Goal: Task Accomplishment & Management: Use online tool/utility

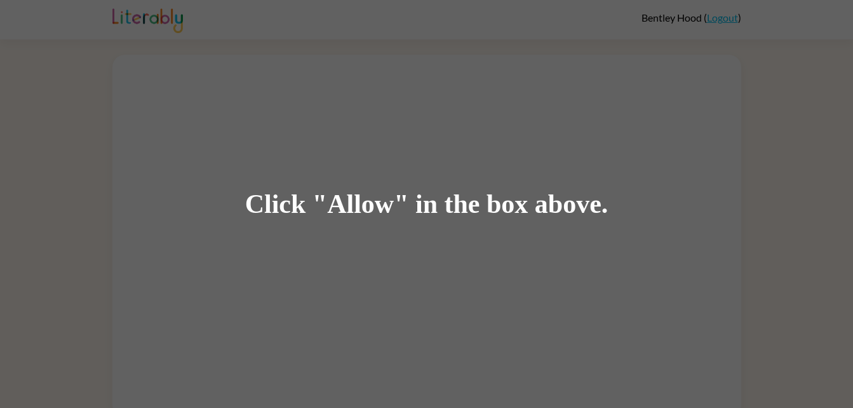
click at [356, 214] on div "Click "Allow" in the box above." at bounding box center [426, 204] width 363 height 29
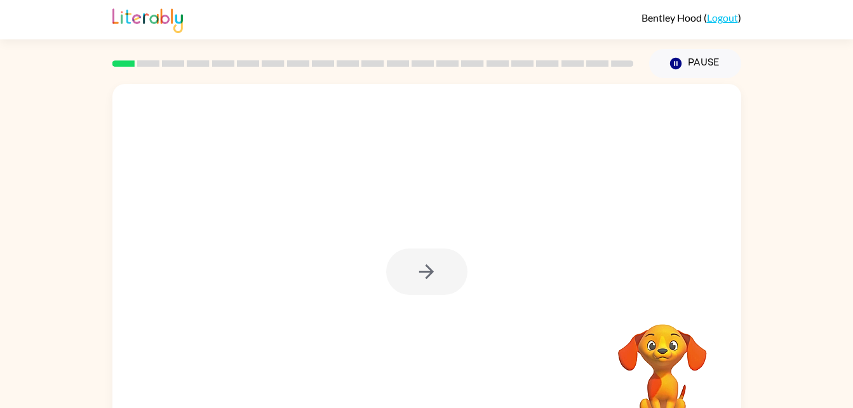
click at [427, 279] on div at bounding box center [426, 271] width 81 height 46
click at [434, 267] on icon "button" at bounding box center [426, 271] width 22 height 22
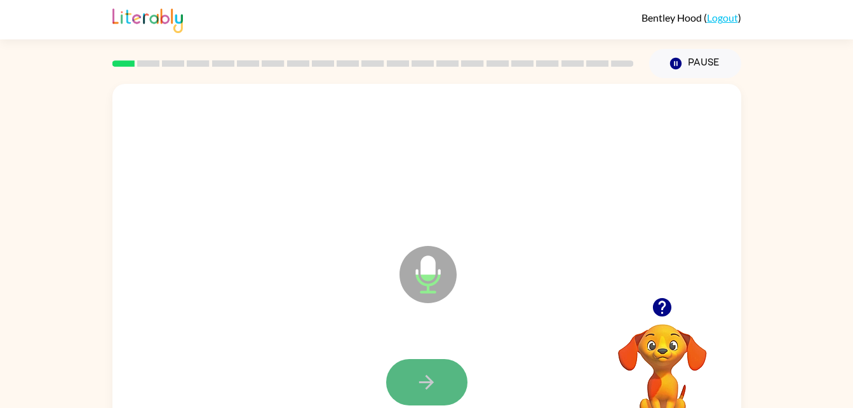
click at [407, 371] on button "button" at bounding box center [426, 382] width 81 height 46
click at [422, 384] on icon "button" at bounding box center [426, 382] width 22 height 22
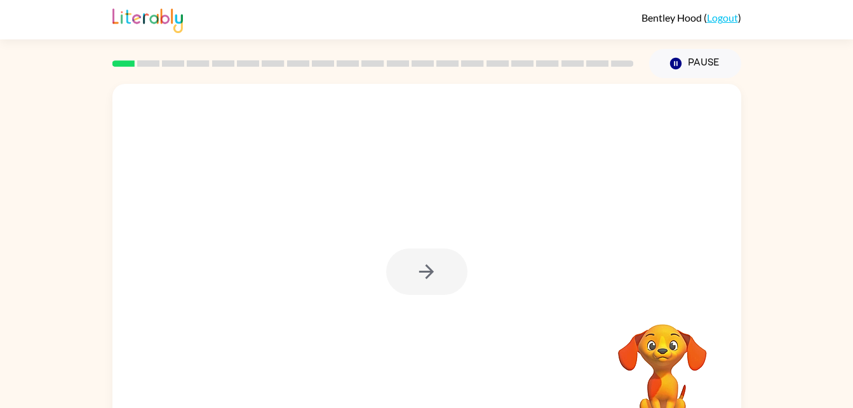
click at [411, 256] on div at bounding box center [426, 271] width 81 height 46
click at [418, 267] on div at bounding box center [426, 271] width 81 height 46
click at [442, 283] on button "button" at bounding box center [426, 271] width 81 height 46
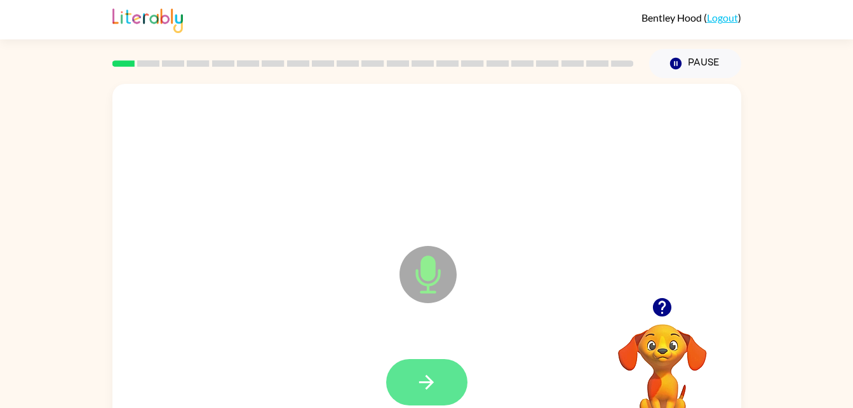
click at [431, 371] on icon "button" at bounding box center [426, 382] width 22 height 22
drag, startPoint x: 431, startPoint y: 371, endPoint x: 400, endPoint y: 381, distance: 32.7
click at [400, 381] on button "button" at bounding box center [426, 382] width 81 height 46
click at [420, 363] on button "button" at bounding box center [426, 382] width 81 height 46
click at [432, 389] on icon "button" at bounding box center [426, 382] width 22 height 22
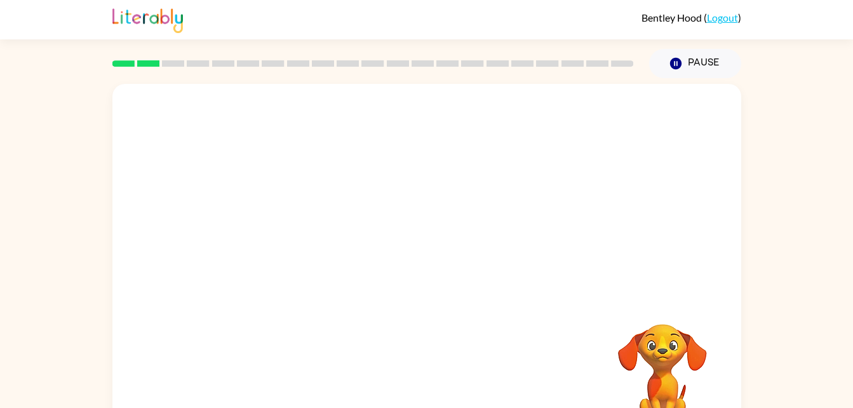
drag, startPoint x: 432, startPoint y: 389, endPoint x: 528, endPoint y: 440, distance: 108.8
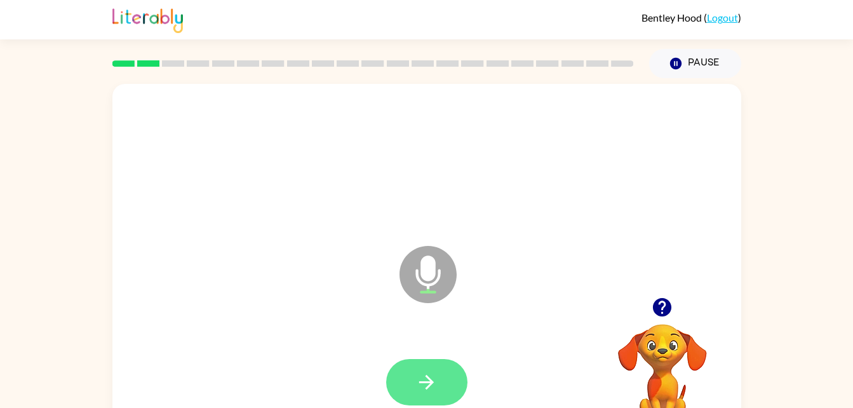
click at [439, 380] on button "button" at bounding box center [426, 382] width 81 height 46
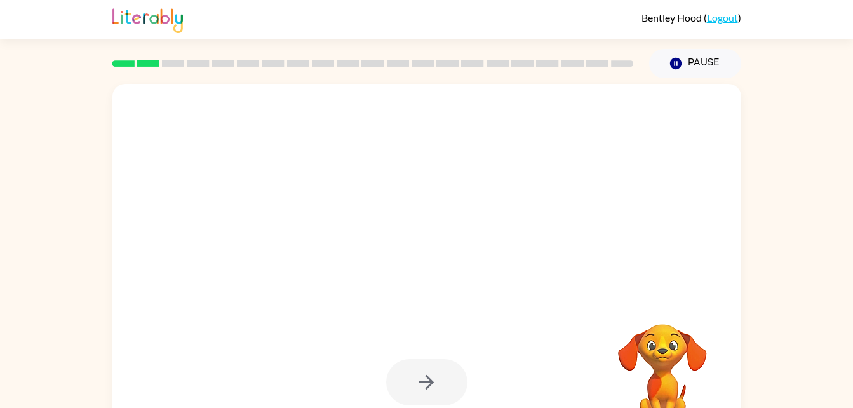
click at [429, 392] on div at bounding box center [426, 382] width 81 height 46
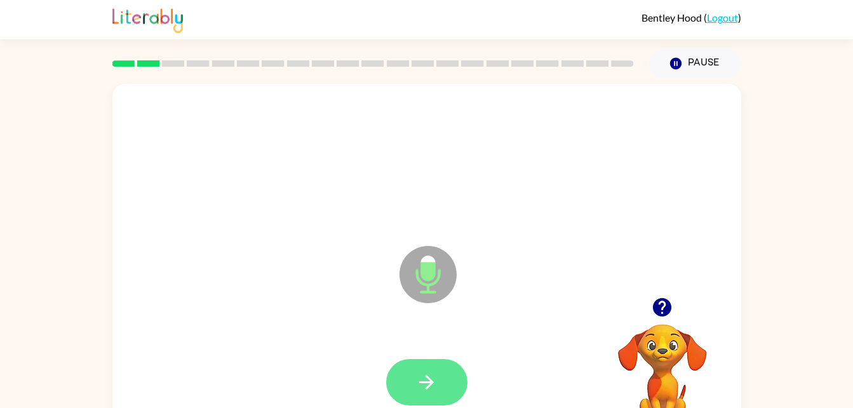
click at [436, 393] on button "button" at bounding box center [426, 382] width 81 height 46
click at [448, 380] on button "button" at bounding box center [426, 382] width 81 height 46
drag, startPoint x: 460, startPoint y: 386, endPoint x: 425, endPoint y: 385, distance: 34.9
click at [425, 385] on icon "button" at bounding box center [426, 382] width 22 height 22
click at [440, 373] on button "button" at bounding box center [426, 382] width 81 height 46
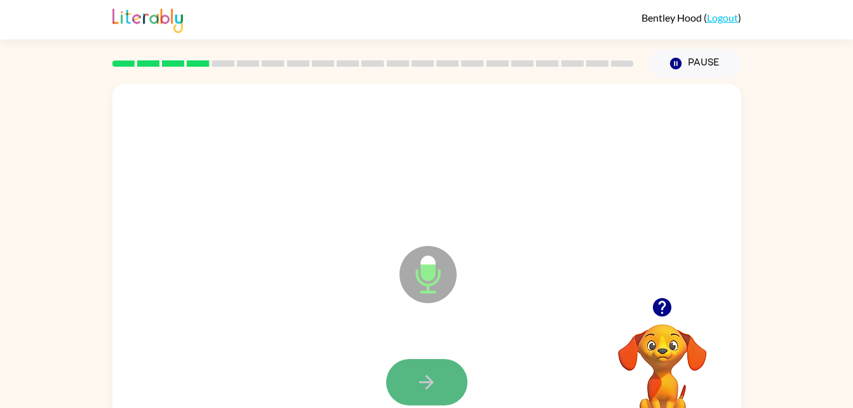
click at [437, 380] on icon "button" at bounding box center [426, 382] width 22 height 22
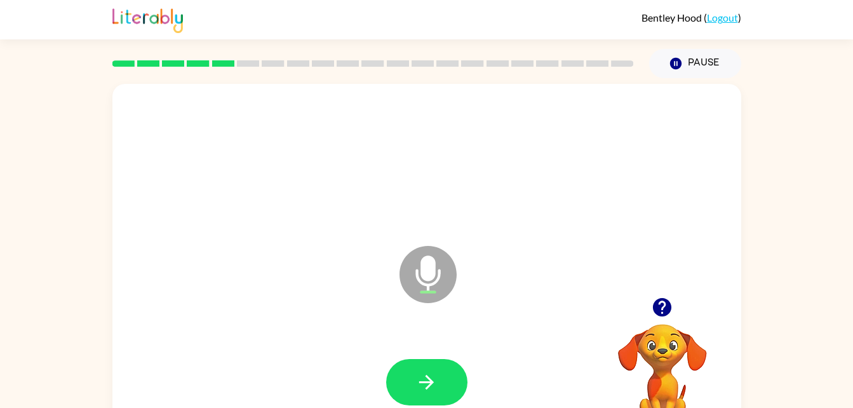
click at [486, 381] on div at bounding box center [426, 382] width 603 height 104
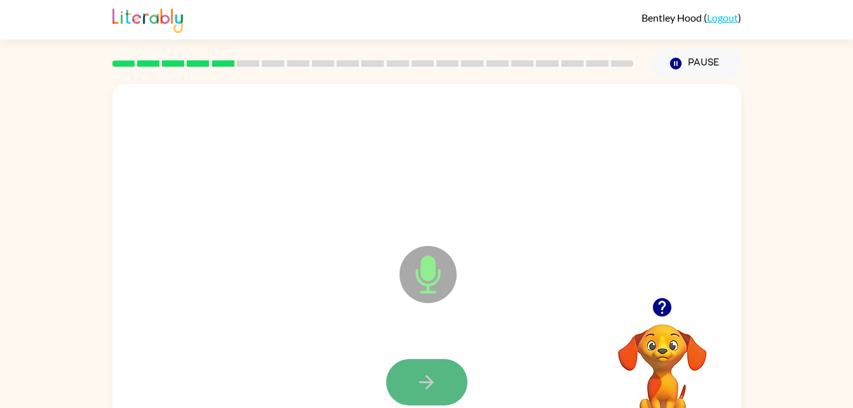
click at [436, 373] on icon "button" at bounding box center [426, 382] width 22 height 22
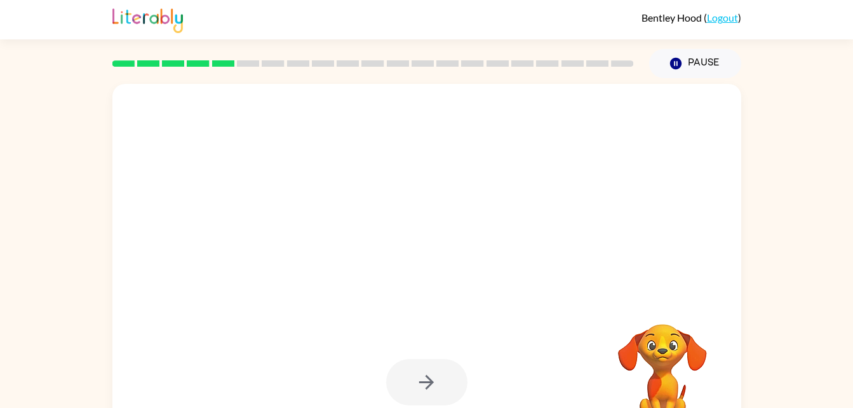
click at [403, 380] on div at bounding box center [426, 382] width 81 height 46
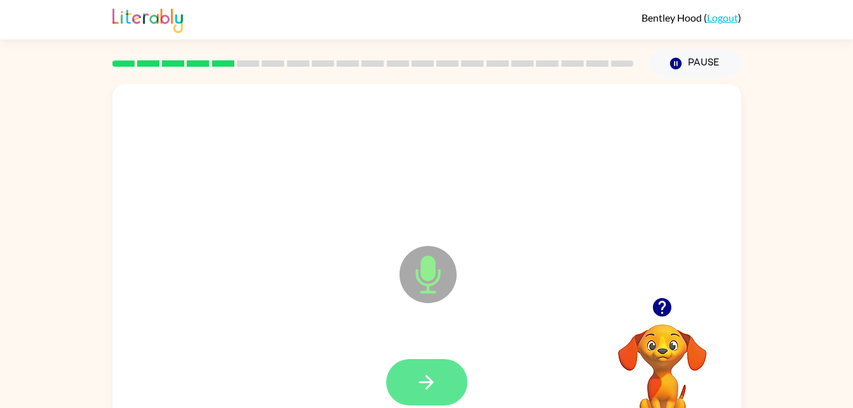
click at [436, 384] on icon "button" at bounding box center [426, 382] width 22 height 22
drag, startPoint x: 429, startPoint y: 381, endPoint x: 410, endPoint y: 384, distance: 19.2
click at [410, 384] on button "button" at bounding box center [426, 382] width 81 height 46
click at [418, 376] on icon "button" at bounding box center [426, 382] width 22 height 22
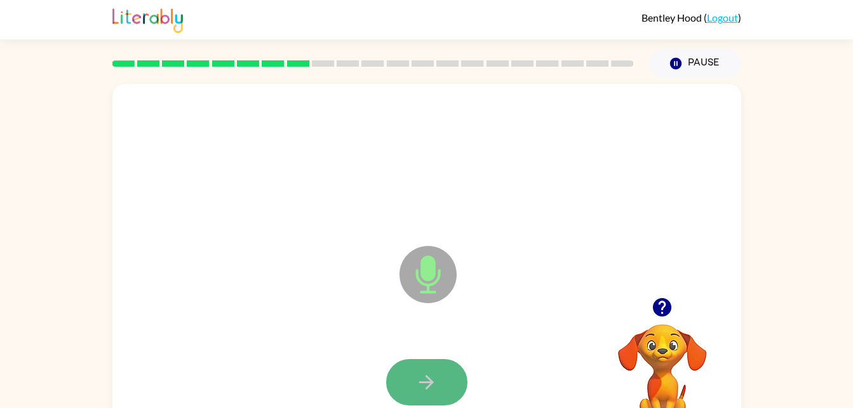
click at [431, 391] on icon "button" at bounding box center [426, 382] width 22 height 22
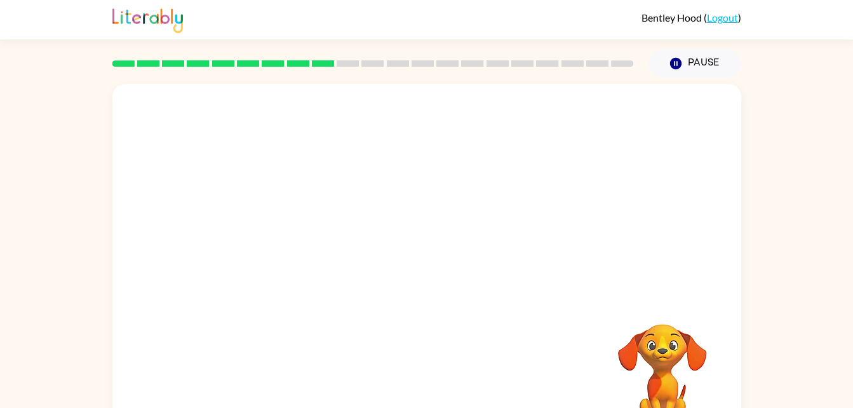
click at [709, 372] on video "Your browser must support playing .mp4 files to use Literably. Please try using…" at bounding box center [662, 367] width 127 height 127
click at [687, 352] on video "Your browser must support playing .mp4 files to use Literably. Please try using…" at bounding box center [662, 367] width 127 height 127
click at [664, 349] on video "Your browser must support playing .mp4 files to use Literably. Please try using…" at bounding box center [662, 367] width 127 height 127
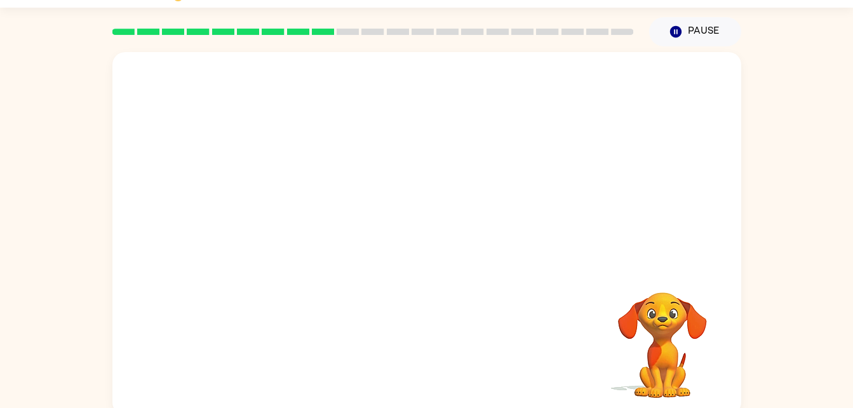
scroll to position [39, 0]
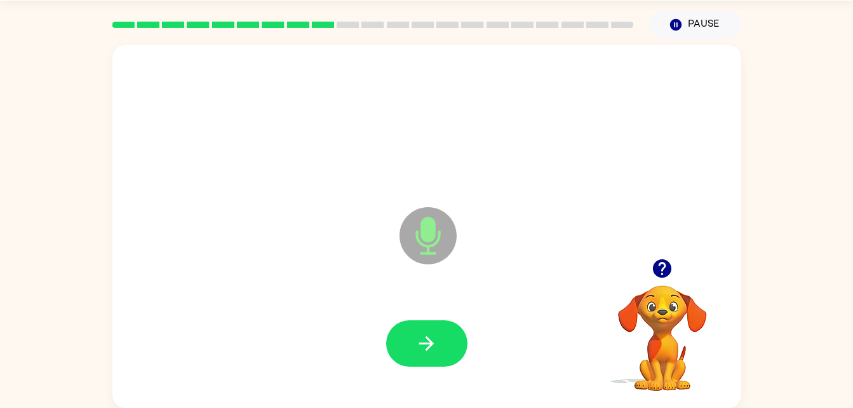
click at [455, 364] on div at bounding box center [426, 343] width 81 height 46
drag, startPoint x: 458, startPoint y: 366, endPoint x: 450, endPoint y: 350, distance: 17.0
click at [450, 350] on div at bounding box center [426, 343] width 81 height 46
click at [453, 353] on button "button" at bounding box center [426, 343] width 81 height 46
click at [410, 338] on button "button" at bounding box center [426, 343] width 81 height 46
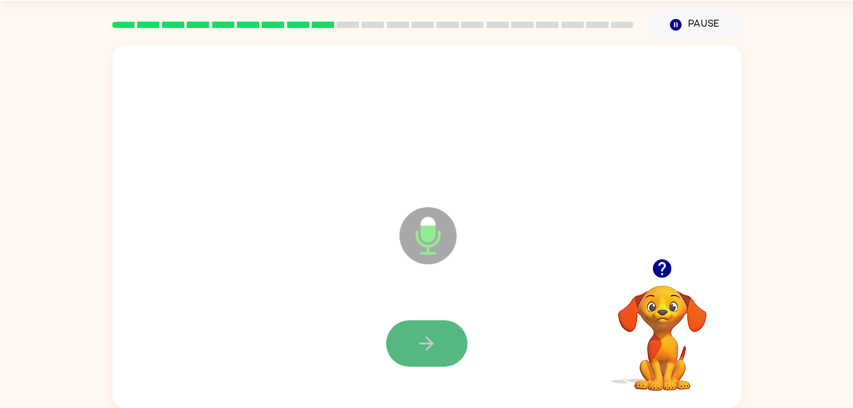
click at [436, 337] on icon "button" at bounding box center [426, 343] width 22 height 22
click at [446, 342] on button "button" at bounding box center [426, 343] width 81 height 46
click at [437, 326] on button "button" at bounding box center [426, 343] width 81 height 46
drag, startPoint x: 444, startPoint y: 335, endPoint x: 420, endPoint y: 345, distance: 26.2
click at [420, 345] on icon "button" at bounding box center [426, 343] width 22 height 22
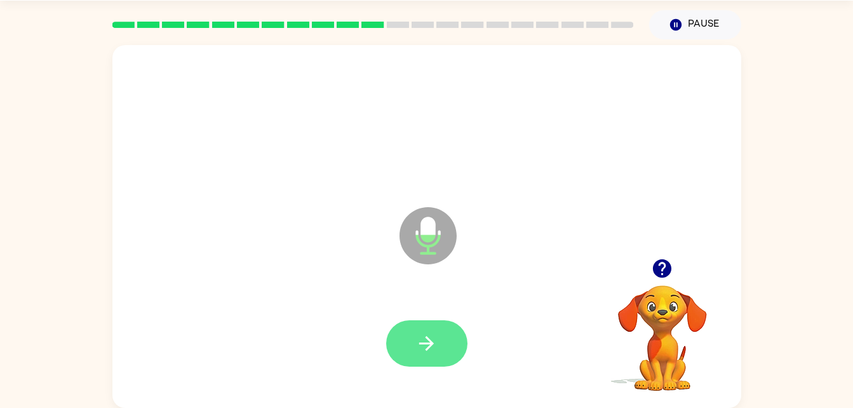
click at [443, 326] on button "button" at bounding box center [426, 343] width 81 height 46
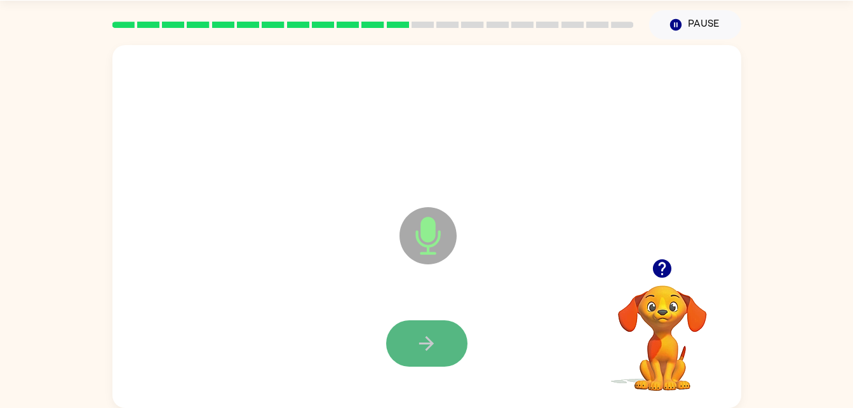
click at [439, 331] on button "button" at bounding box center [426, 343] width 81 height 46
click at [420, 333] on icon "button" at bounding box center [426, 343] width 22 height 22
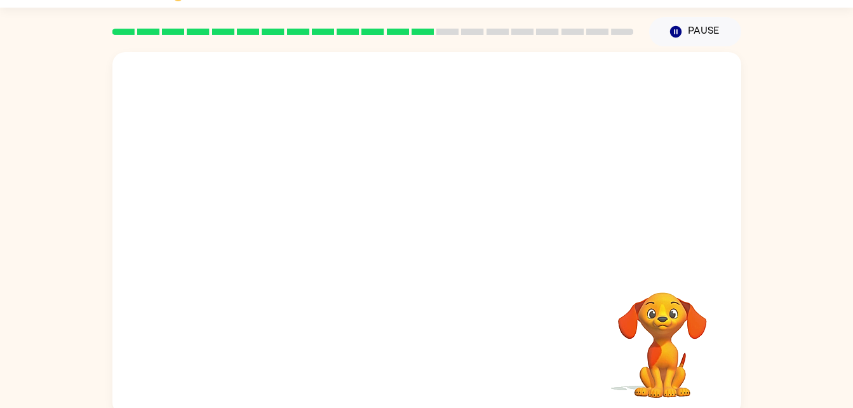
scroll to position [31, 0]
click at [796, 194] on div "Your browser must support playing .mp4 files to use Literably. Please try using…" at bounding box center [426, 231] width 853 height 368
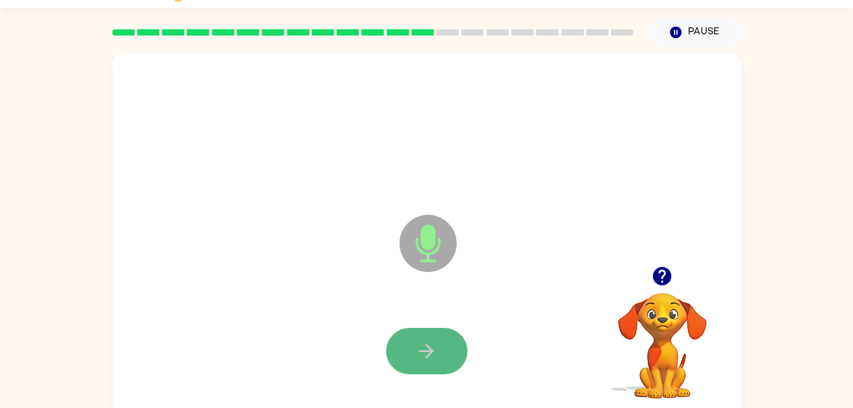
click at [415, 357] on button "button" at bounding box center [426, 351] width 81 height 46
click at [427, 346] on icon "button" at bounding box center [426, 351] width 15 height 15
click at [429, 359] on icon "button" at bounding box center [426, 351] width 22 height 22
click at [448, 351] on button "button" at bounding box center [426, 351] width 81 height 46
click at [446, 356] on button "button" at bounding box center [426, 351] width 81 height 46
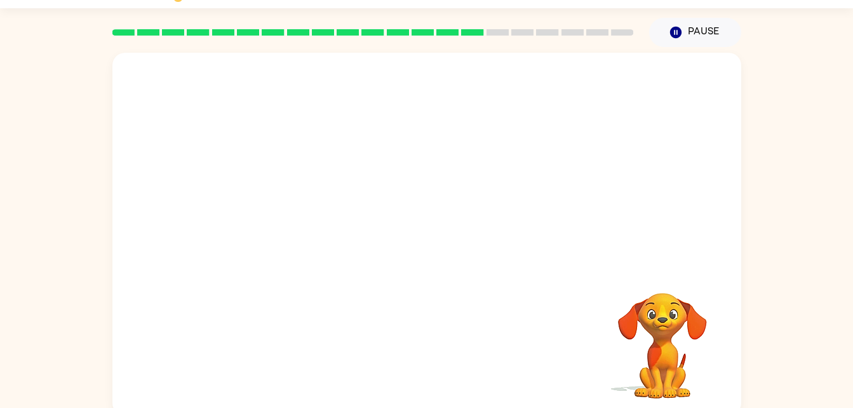
click at [442, 356] on div at bounding box center [426, 351] width 603 height 104
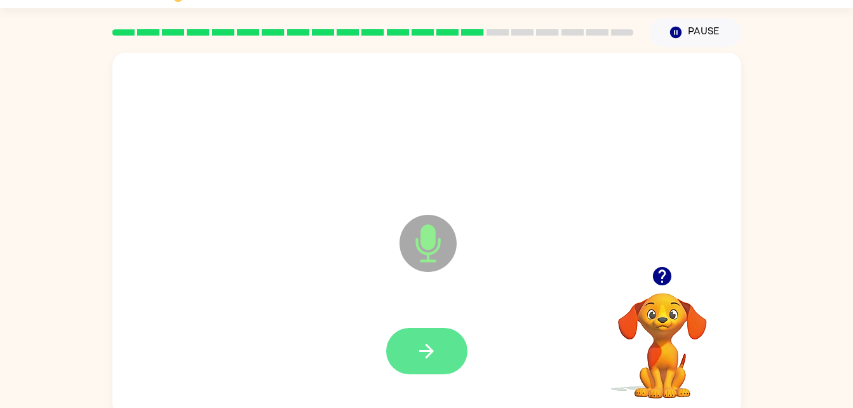
click at [439, 359] on button "button" at bounding box center [426, 351] width 81 height 46
drag, startPoint x: 585, startPoint y: 340, endPoint x: 421, endPoint y: 333, distance: 164.6
click at [421, 333] on button "button" at bounding box center [426, 351] width 81 height 46
drag, startPoint x: 422, startPoint y: 329, endPoint x: 425, endPoint y: 337, distance: 8.8
click at [425, 337] on button "button" at bounding box center [426, 351] width 81 height 46
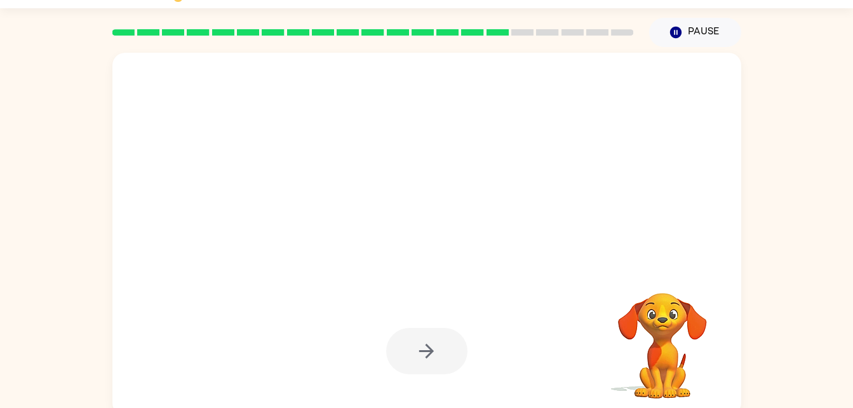
drag, startPoint x: 324, startPoint y: 389, endPoint x: 342, endPoint y: 376, distance: 21.3
click at [342, 376] on div at bounding box center [426, 351] width 603 height 104
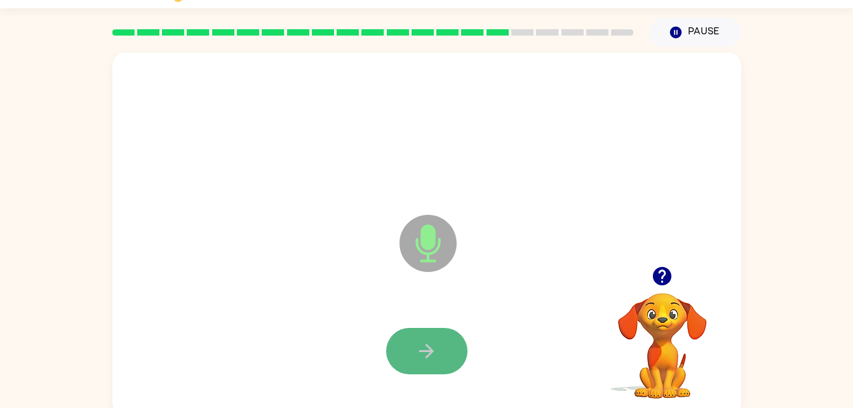
click at [442, 353] on button "button" at bounding box center [426, 351] width 81 height 46
drag, startPoint x: 443, startPoint y: 363, endPoint x: 428, endPoint y: 357, distance: 15.9
click at [428, 357] on div at bounding box center [426, 351] width 603 height 104
click at [429, 355] on icon "button" at bounding box center [426, 351] width 15 height 15
click at [420, 352] on icon "button" at bounding box center [426, 351] width 22 height 22
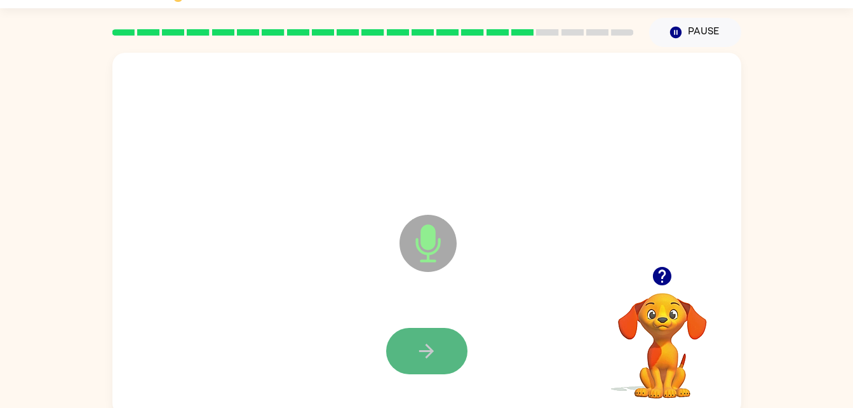
drag, startPoint x: 425, startPoint y: 368, endPoint x: 411, endPoint y: 359, distance: 16.9
click at [411, 359] on button "button" at bounding box center [426, 351] width 81 height 46
click at [442, 355] on button "button" at bounding box center [426, 351] width 81 height 46
drag, startPoint x: 437, startPoint y: 354, endPoint x: 407, endPoint y: 347, distance: 31.3
click at [407, 347] on button "button" at bounding box center [426, 351] width 81 height 46
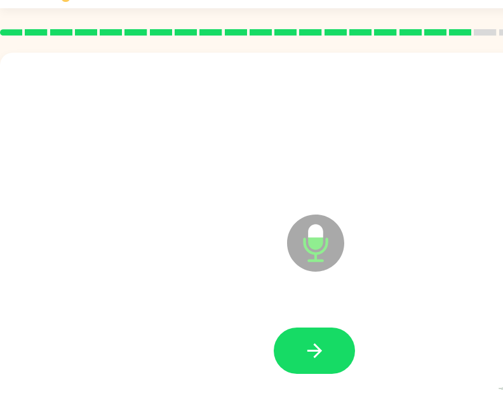
click at [429, 352] on div at bounding box center [314, 351] width 603 height 104
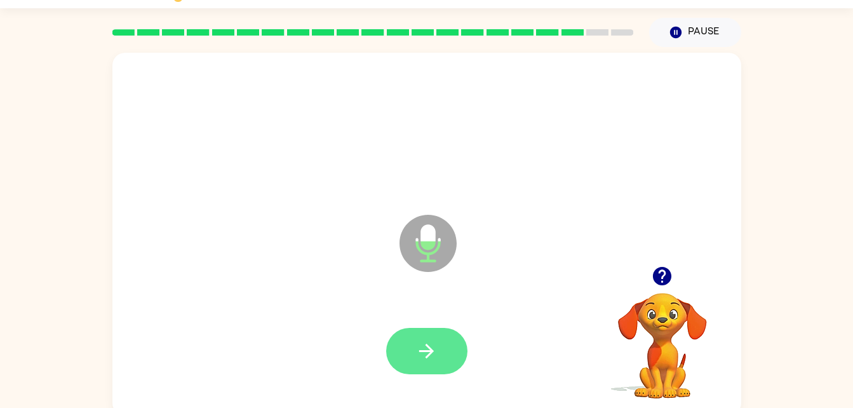
click at [424, 345] on icon "button" at bounding box center [426, 351] width 22 height 22
click at [427, 356] on icon "button" at bounding box center [426, 351] width 15 height 15
click at [420, 357] on icon "button" at bounding box center [426, 351] width 22 height 22
click at [427, 363] on button "button" at bounding box center [426, 351] width 81 height 46
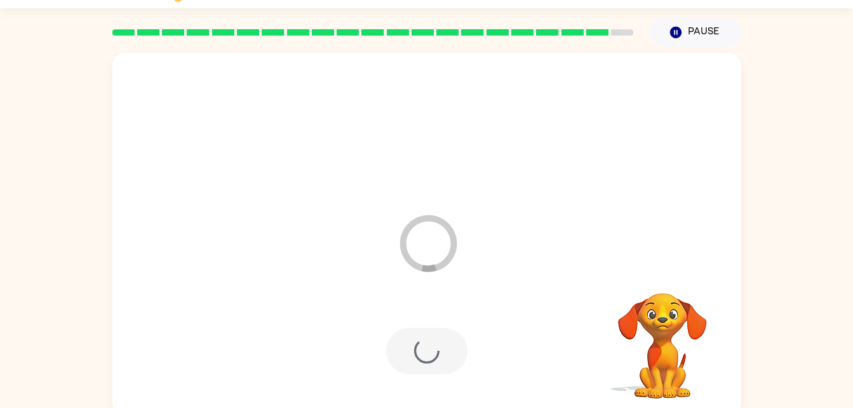
scroll to position [16, 0]
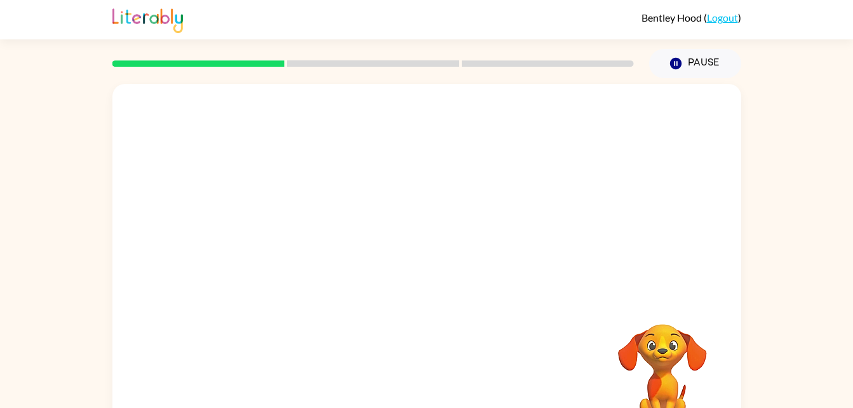
click at [515, 316] on div "Your browser must support playing .mp4 files to use Literably. Please try using…" at bounding box center [426, 265] width 629 height 363
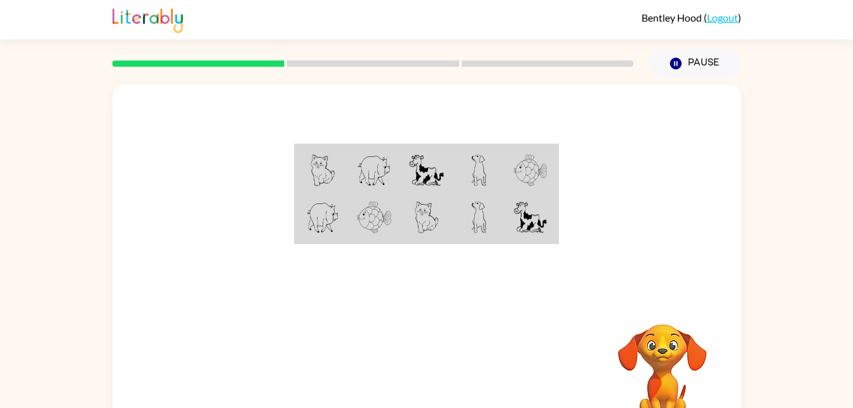
click at [547, 227] on td at bounding box center [531, 218] width 52 height 49
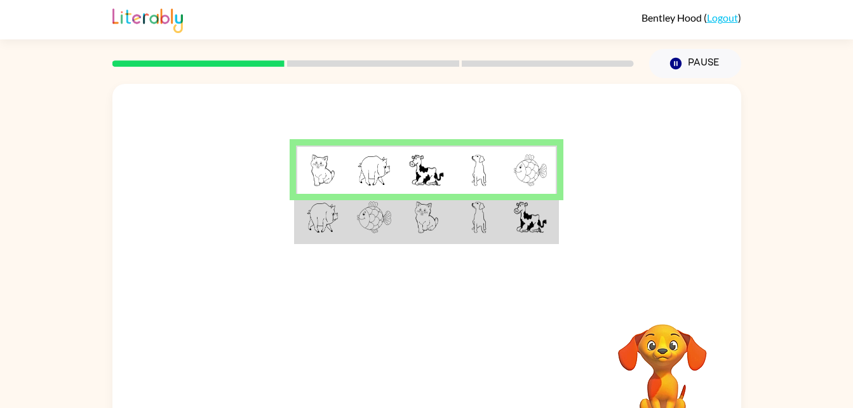
click at [326, 171] on img at bounding box center [322, 170] width 24 height 32
click at [534, 180] on img at bounding box center [530, 170] width 33 height 32
click at [657, 356] on video "Your browser must support playing .mp4 files to use Literably. Please try using…" at bounding box center [662, 367] width 127 height 127
drag, startPoint x: 484, startPoint y: 199, endPoint x: 497, endPoint y: 234, distance: 38.0
click at [497, 234] on td at bounding box center [479, 218] width 52 height 49
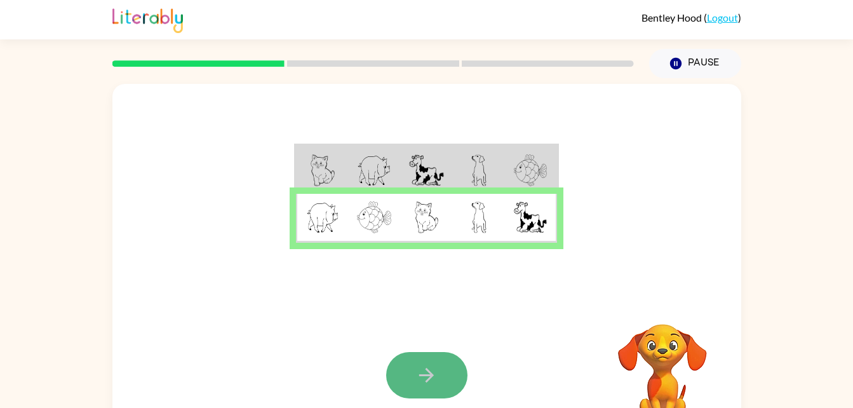
click at [448, 384] on button "button" at bounding box center [426, 375] width 81 height 46
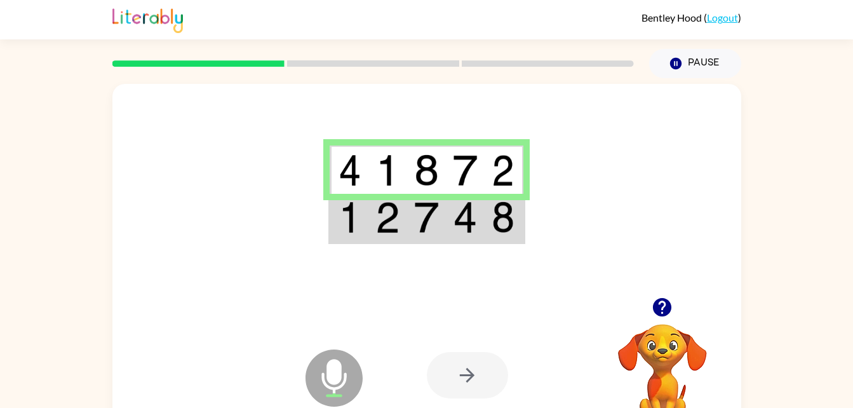
click at [479, 368] on div at bounding box center [467, 375] width 81 height 46
click at [472, 390] on div at bounding box center [467, 375] width 81 height 46
click at [324, 390] on icon at bounding box center [333, 377] width 57 height 57
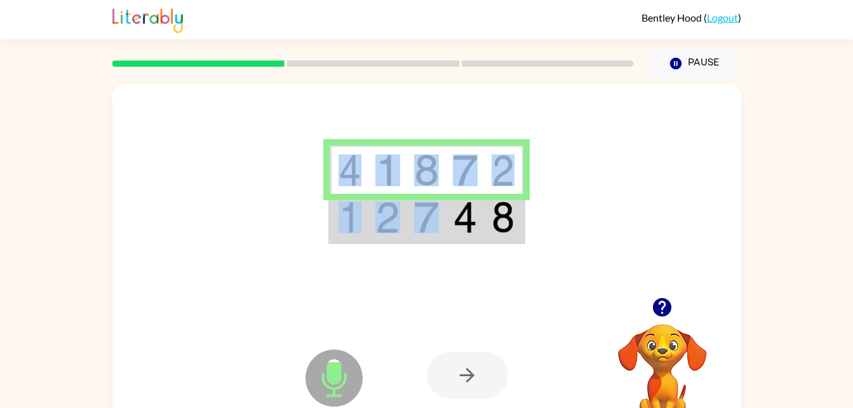
drag, startPoint x: 418, startPoint y: 195, endPoint x: 433, endPoint y: 280, distance: 86.4
click at [433, 280] on div at bounding box center [426, 190] width 629 height 213
drag, startPoint x: 433, startPoint y: 280, endPoint x: 399, endPoint y: 250, distance: 45.5
click at [399, 250] on div at bounding box center [426, 190] width 629 height 213
click at [371, 244] on div at bounding box center [426, 190] width 629 height 213
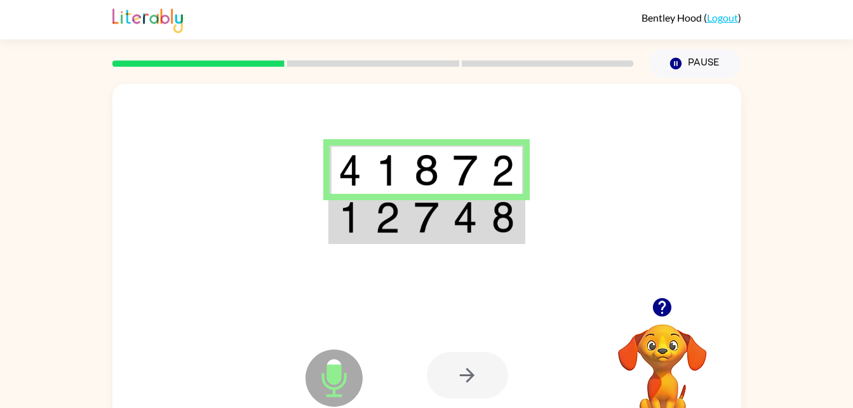
click at [450, 365] on div at bounding box center [467, 375] width 81 height 46
click at [504, 395] on div at bounding box center [467, 375] width 81 height 46
click at [491, 383] on div at bounding box center [467, 375] width 81 height 46
click at [503, 344] on div at bounding box center [520, 375] width 187 height 143
click at [479, 362] on div at bounding box center [467, 375] width 81 height 46
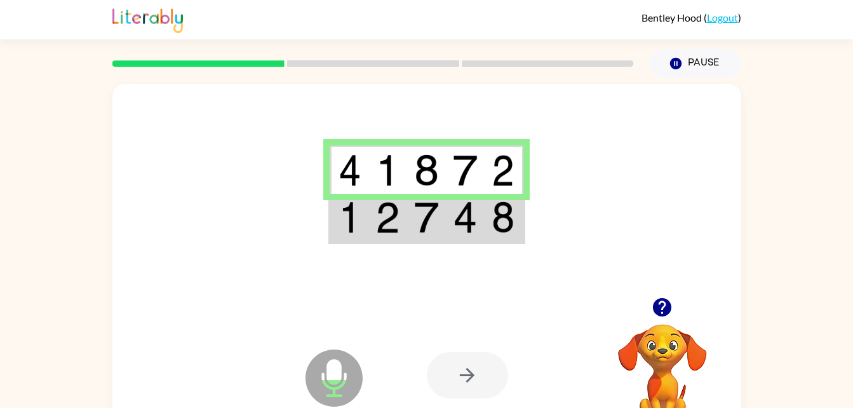
click at [467, 372] on div at bounding box center [467, 375] width 81 height 46
click at [385, 270] on div at bounding box center [426, 190] width 629 height 213
click at [472, 382] on div at bounding box center [467, 375] width 81 height 46
click at [455, 350] on icon "Microphone The Microphone is here when it is your turn to talk" at bounding box center [397, 393] width 190 height 95
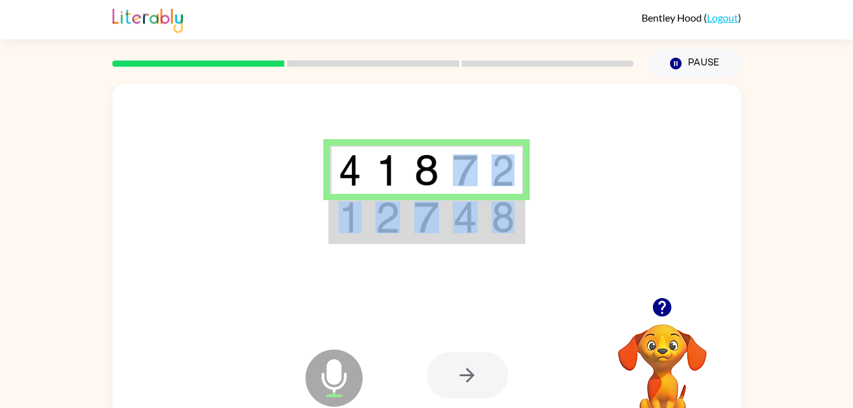
drag, startPoint x: 464, startPoint y: 147, endPoint x: 465, endPoint y: 302, distance: 155.6
click at [465, 302] on div "Microphone The Microphone is here when it is your turn to talk Your browser mus…" at bounding box center [426, 265] width 629 height 363
click at [471, 206] on img at bounding box center [465, 217] width 24 height 32
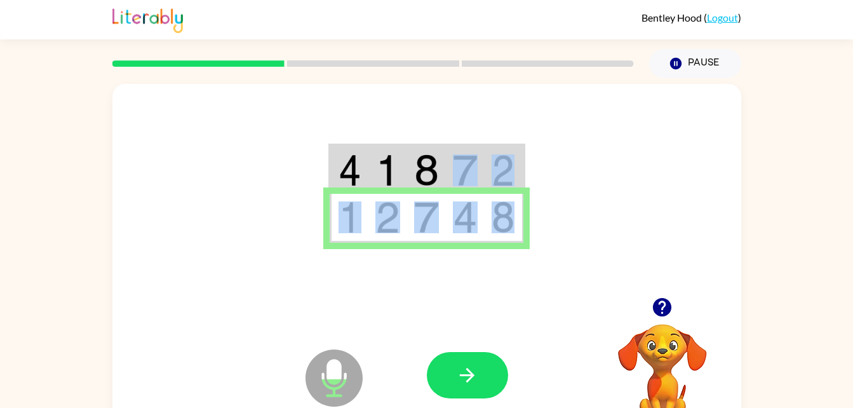
click at [477, 175] on img at bounding box center [465, 170] width 24 height 32
click at [465, 377] on icon "button" at bounding box center [467, 375] width 22 height 22
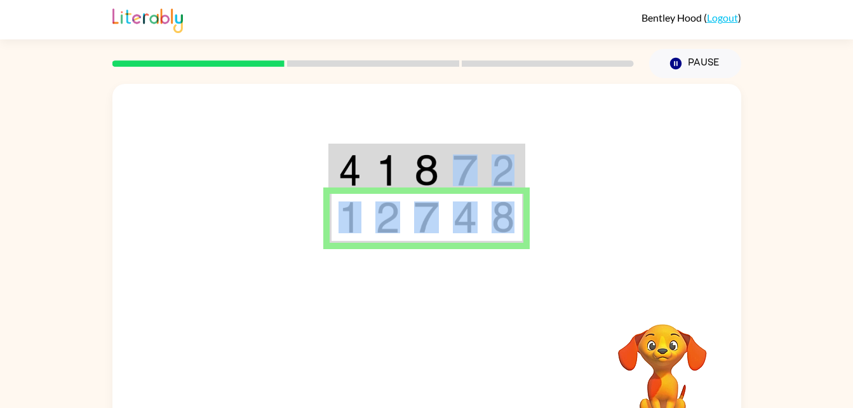
click at [488, 180] on td at bounding box center [503, 169] width 39 height 49
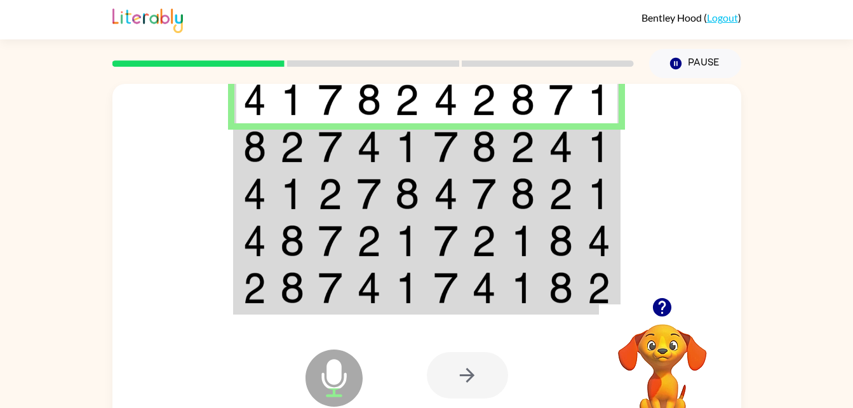
click at [483, 378] on div at bounding box center [467, 375] width 81 height 46
click at [545, 86] on td at bounding box center [561, 99] width 39 height 49
click at [437, 103] on img at bounding box center [446, 100] width 24 height 32
click at [455, 111] on img at bounding box center [446, 100] width 24 height 32
click at [450, 108] on img at bounding box center [446, 100] width 24 height 32
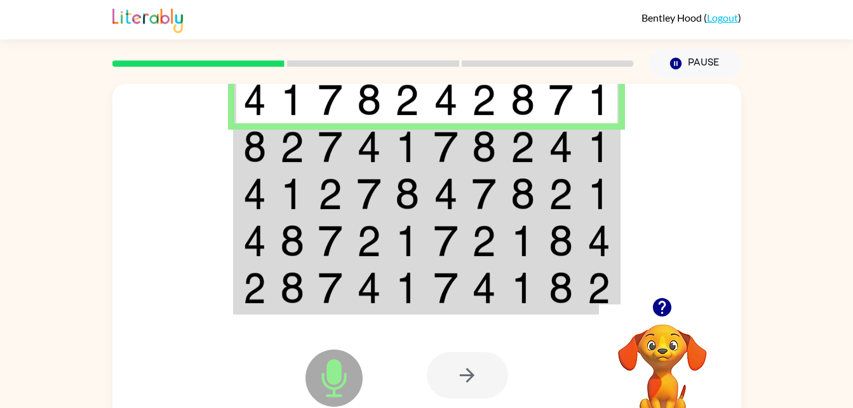
click at [451, 109] on img at bounding box center [446, 100] width 24 height 32
click at [450, 105] on img at bounding box center [446, 100] width 24 height 32
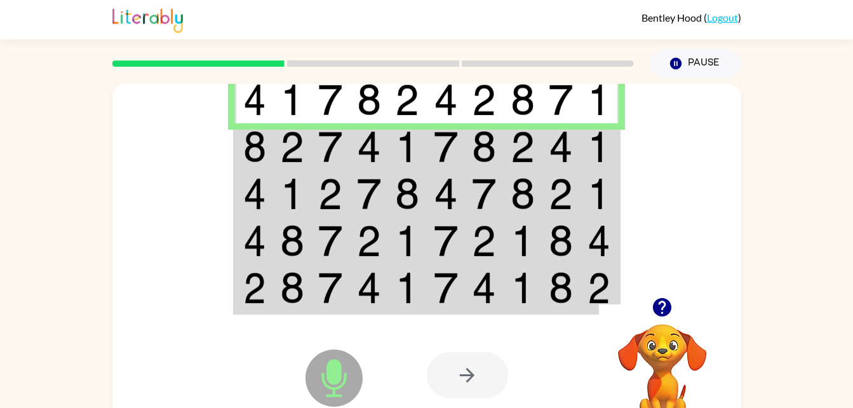
click at [450, 105] on img at bounding box center [446, 100] width 24 height 32
click at [455, 108] on img at bounding box center [446, 100] width 24 height 32
click at [258, 100] on img at bounding box center [254, 100] width 23 height 32
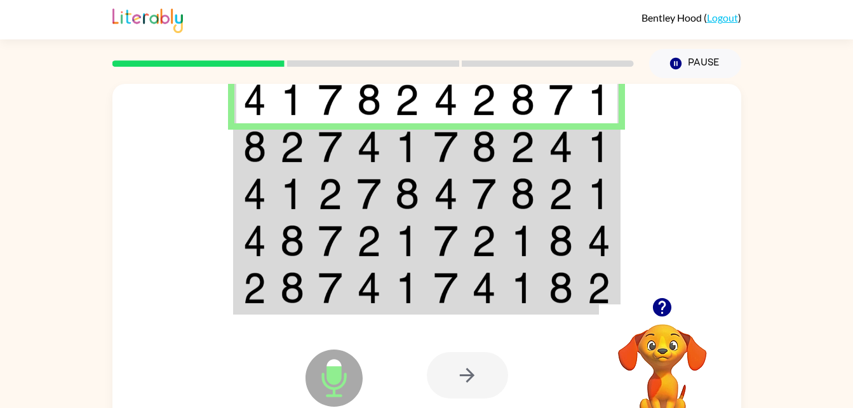
click at [290, 101] on img at bounding box center [292, 100] width 24 height 32
click at [340, 100] on img at bounding box center [330, 100] width 24 height 32
click at [373, 93] on img at bounding box center [369, 100] width 24 height 32
click at [410, 96] on img at bounding box center [407, 100] width 24 height 32
click at [448, 102] on img at bounding box center [446, 100] width 24 height 32
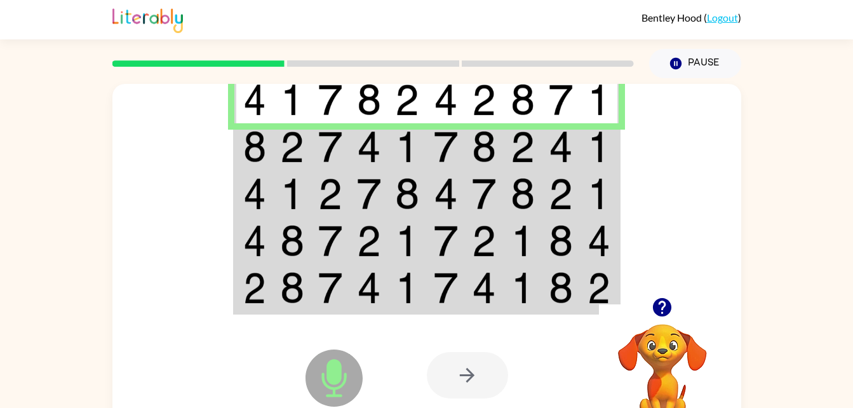
click at [477, 103] on img at bounding box center [484, 100] width 24 height 32
click at [521, 100] on img at bounding box center [522, 100] width 24 height 32
click at [565, 105] on img at bounding box center [561, 100] width 24 height 32
click at [585, 102] on td at bounding box center [599, 99] width 39 height 49
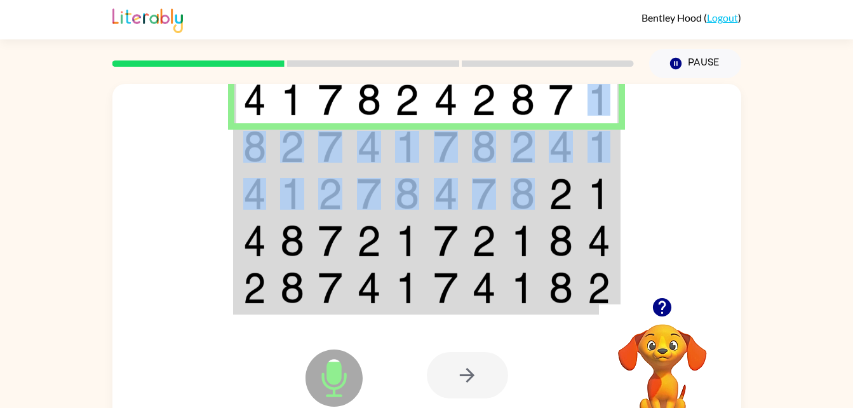
drag, startPoint x: 580, startPoint y: 105, endPoint x: 528, endPoint y: 171, distance: 83.2
click at [528, 171] on tbody at bounding box center [426, 194] width 384 height 238
click at [554, 289] on img at bounding box center [561, 288] width 24 height 32
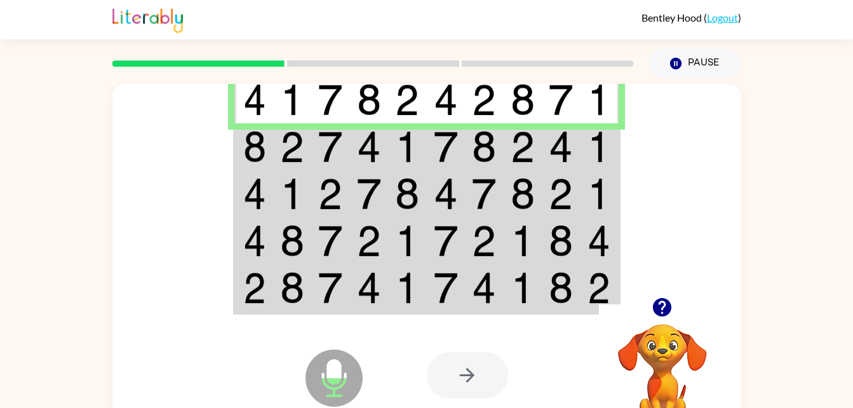
click at [627, 197] on div at bounding box center [426, 190] width 629 height 213
click at [413, 148] on img at bounding box center [407, 147] width 24 height 32
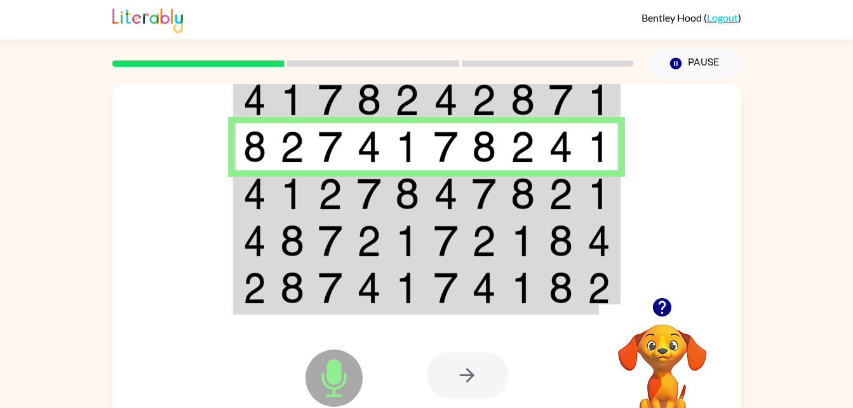
click at [410, 188] on img at bounding box center [407, 194] width 24 height 32
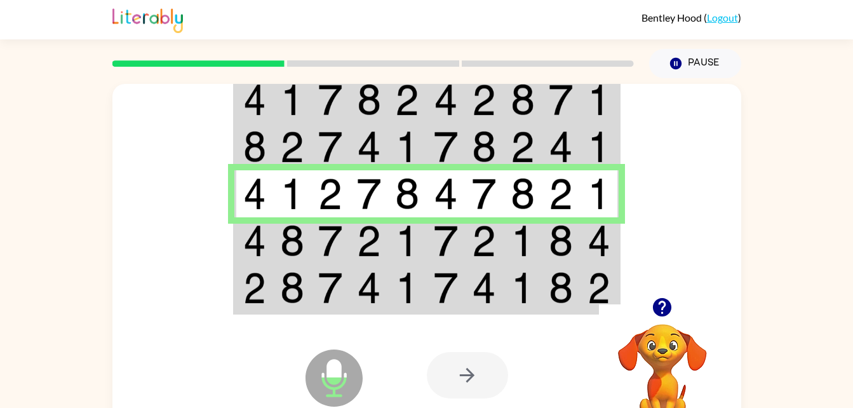
click at [283, 264] on td at bounding box center [292, 240] width 39 height 47
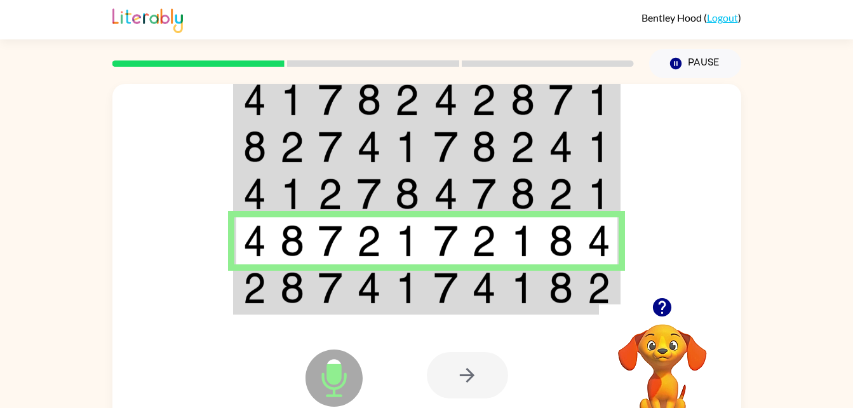
click at [403, 290] on img at bounding box center [407, 288] width 24 height 32
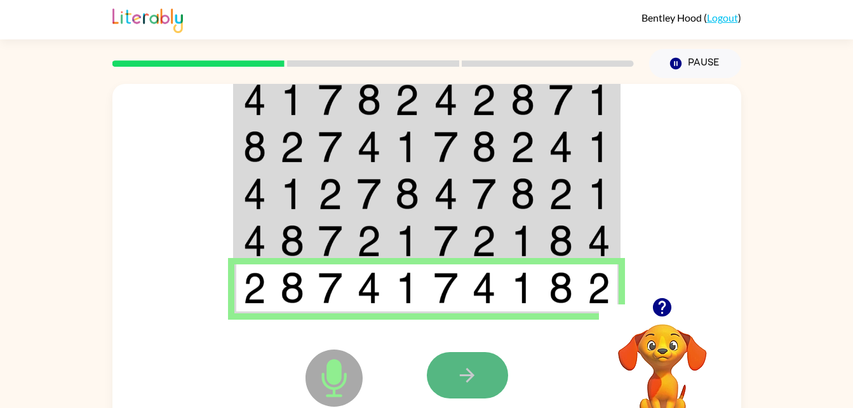
drag, startPoint x: 477, startPoint y: 384, endPoint x: 459, endPoint y: 385, distance: 18.5
click at [459, 385] on icon "button" at bounding box center [467, 375] width 22 height 22
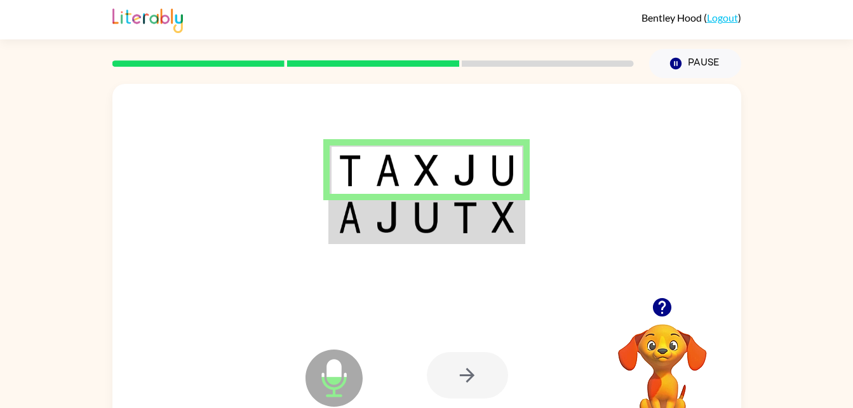
click at [487, 221] on td at bounding box center [503, 218] width 39 height 49
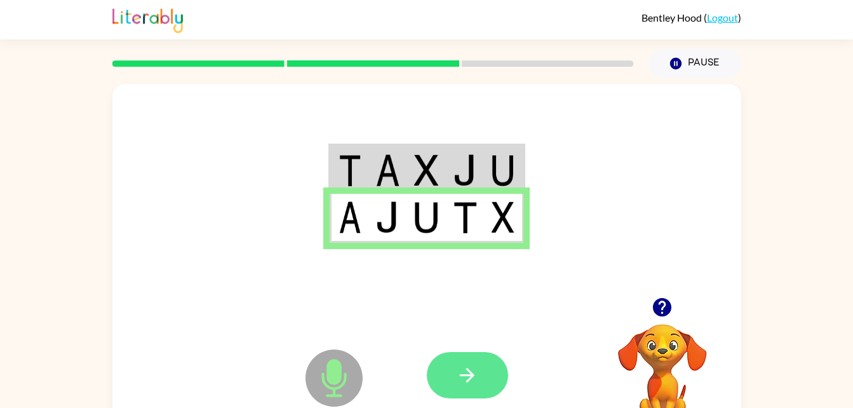
click at [453, 368] on button "button" at bounding box center [467, 375] width 81 height 46
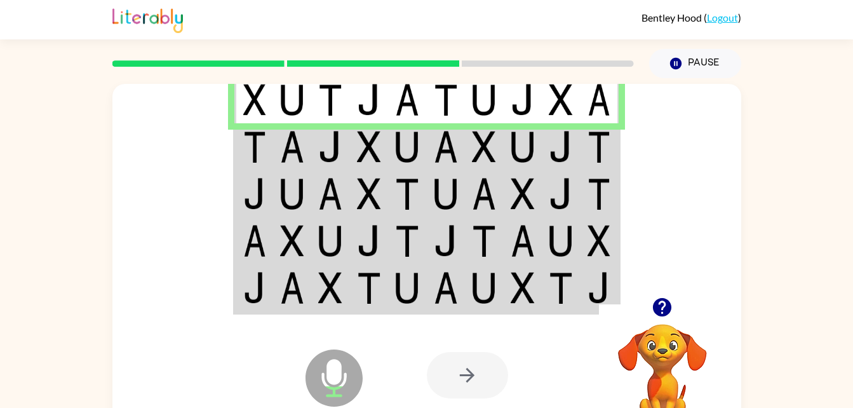
click at [445, 204] on img at bounding box center [446, 194] width 24 height 32
click at [542, 156] on td at bounding box center [561, 146] width 39 height 47
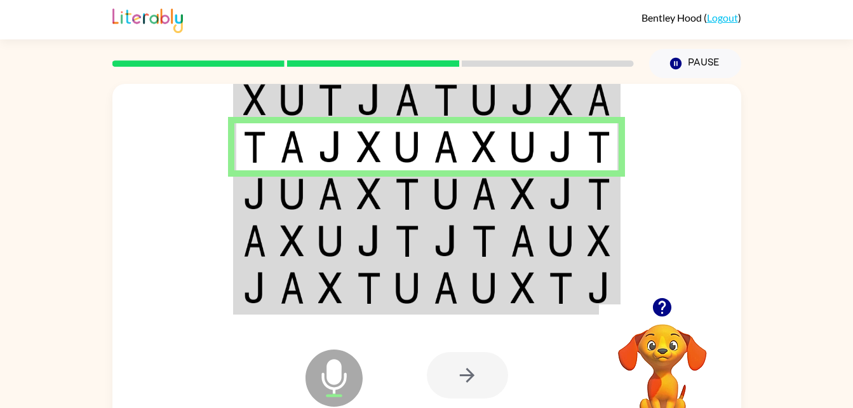
click at [450, 175] on td at bounding box center [446, 193] width 39 height 47
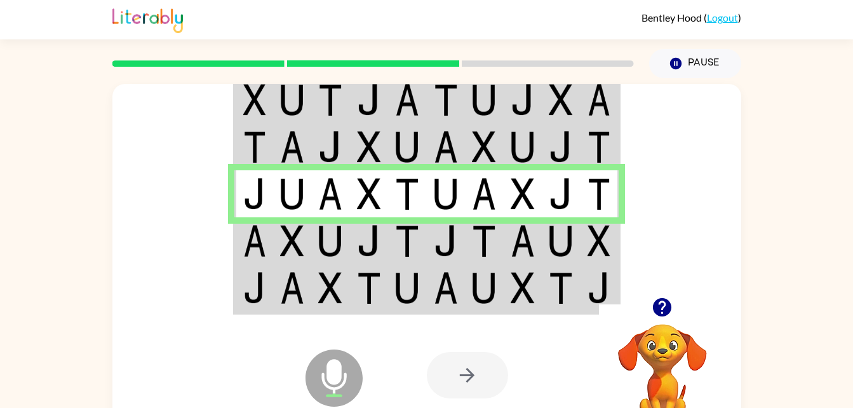
click at [452, 253] on img at bounding box center [446, 241] width 24 height 32
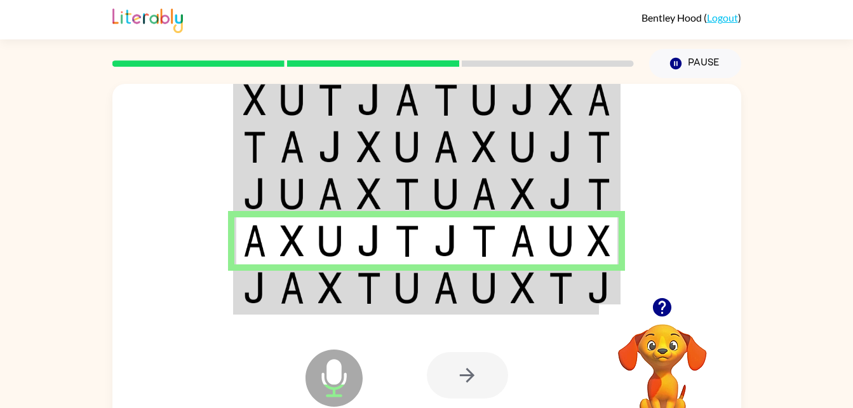
click at [434, 288] on img at bounding box center [446, 288] width 24 height 32
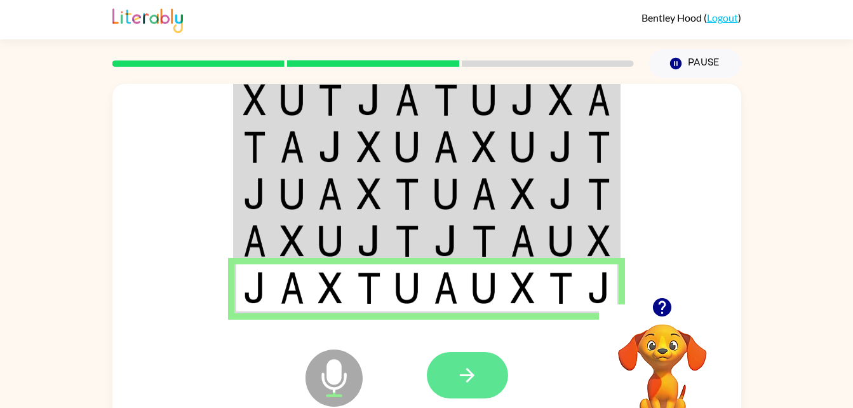
click at [479, 391] on button "button" at bounding box center [467, 375] width 81 height 46
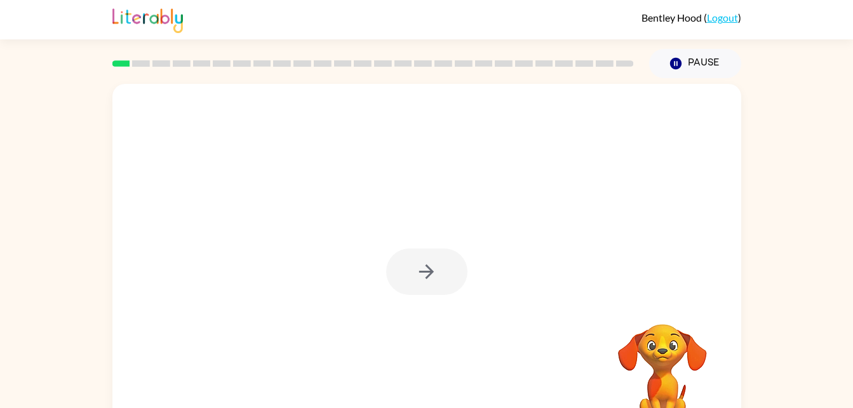
click at [415, 285] on div at bounding box center [426, 271] width 81 height 46
click at [461, 270] on div at bounding box center [426, 271] width 81 height 46
click at [440, 262] on div at bounding box center [426, 271] width 81 height 46
click at [436, 294] on button "button" at bounding box center [426, 271] width 81 height 46
click at [448, 274] on div at bounding box center [426, 265] width 629 height 363
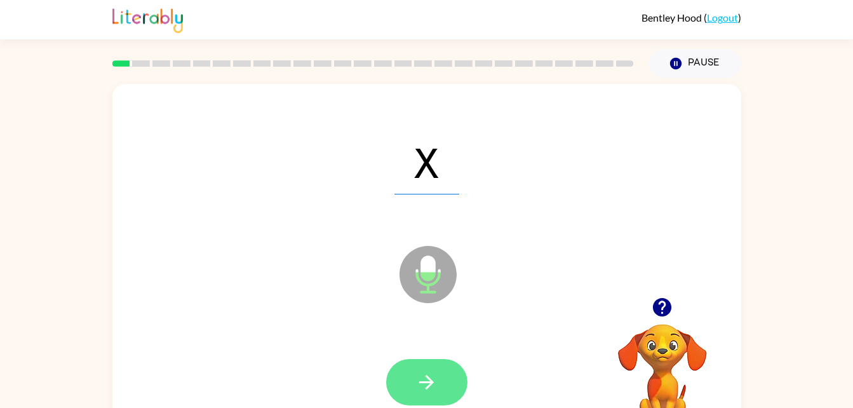
click at [427, 359] on button "button" at bounding box center [426, 382] width 81 height 46
click at [427, 393] on button "button" at bounding box center [426, 382] width 81 height 46
click at [422, 359] on button "button" at bounding box center [426, 382] width 81 height 46
click at [439, 392] on button "button" at bounding box center [426, 382] width 81 height 46
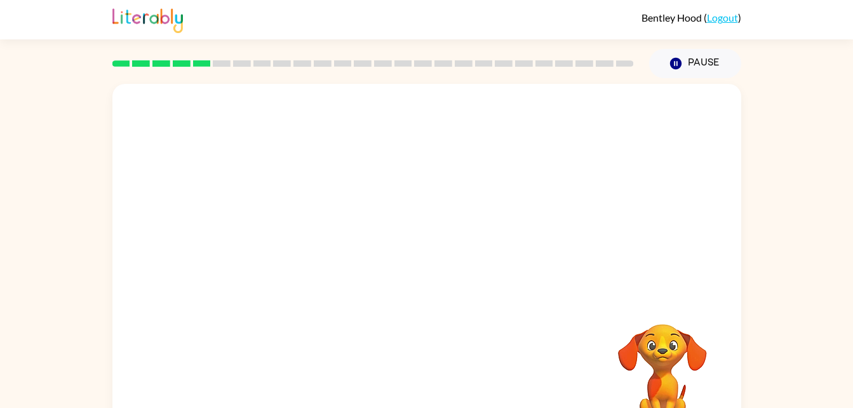
click at [62, 20] on div "Bentley Hood ( Logout )" at bounding box center [426, 19] width 853 height 39
click at [416, 401] on div "Your browser must support playing .mp4 files to use Literably. Please try using…" at bounding box center [426, 265] width 629 height 363
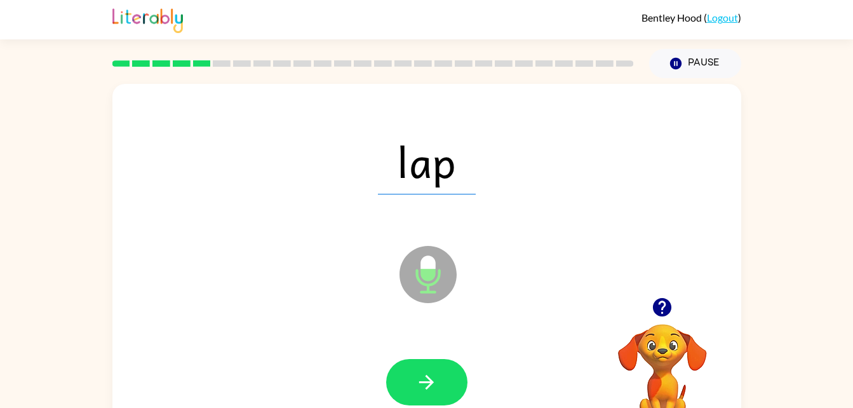
click at [850, 78] on div "lap Microphone The Microphone is here when it is your turn to talk Your browser…" at bounding box center [426, 262] width 853 height 368
click at [434, 380] on icon "button" at bounding box center [426, 382] width 22 height 22
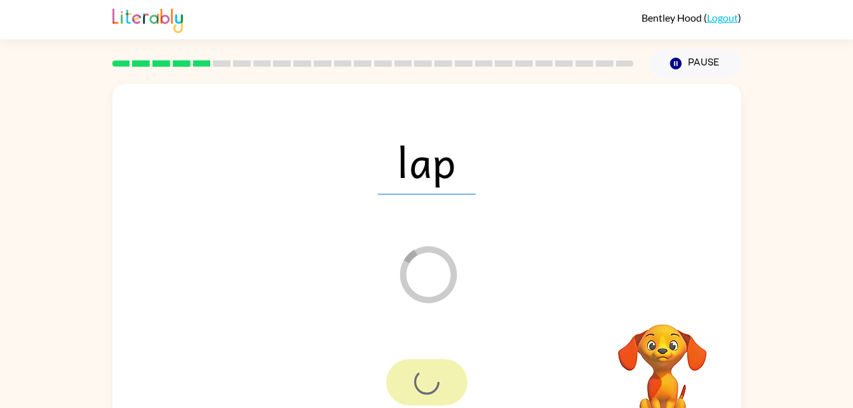
click at [434, 380] on div at bounding box center [426, 382] width 81 height 46
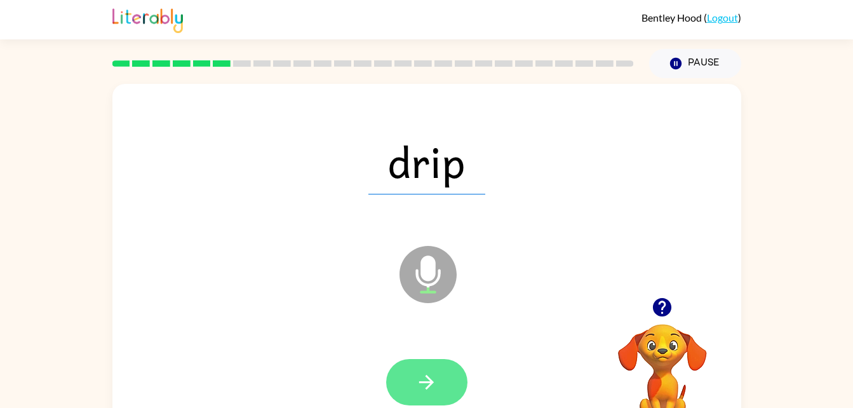
click at [429, 379] on icon "button" at bounding box center [426, 382] width 15 height 15
click at [437, 373] on button "button" at bounding box center [426, 382] width 81 height 46
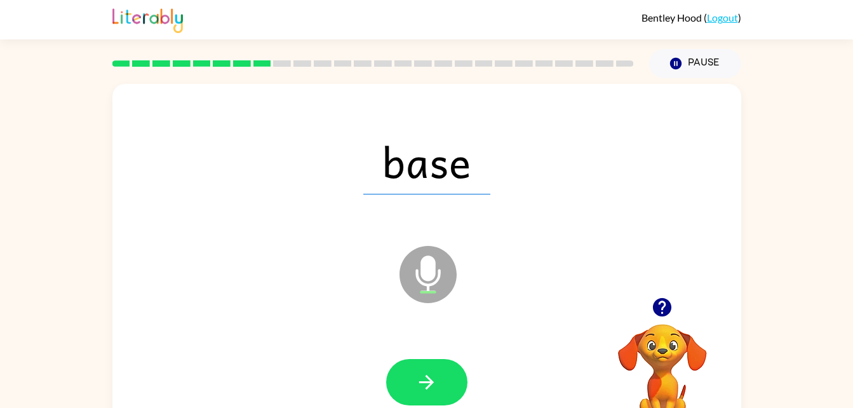
drag, startPoint x: 187, startPoint y: 283, endPoint x: 287, endPoint y: 273, distance: 100.8
click at [187, 283] on div "base Microphone The Microphone is here when it is your turn to talk" at bounding box center [426, 265] width 629 height 363
click at [421, 378] on icon "button" at bounding box center [426, 382] width 22 height 22
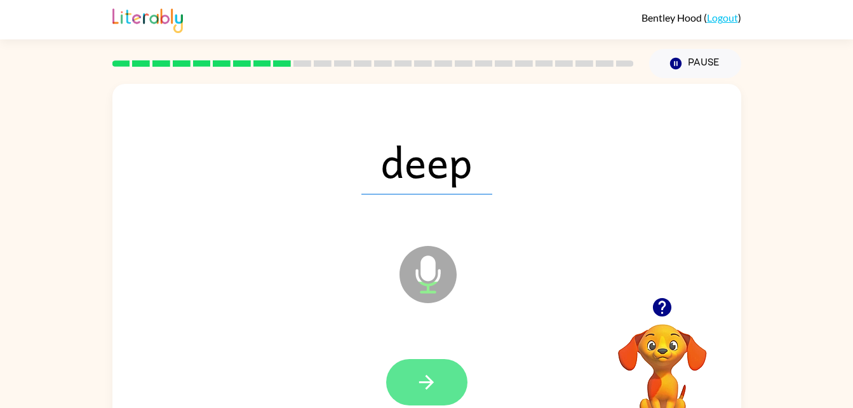
click at [425, 375] on icon "button" at bounding box center [426, 382] width 22 height 22
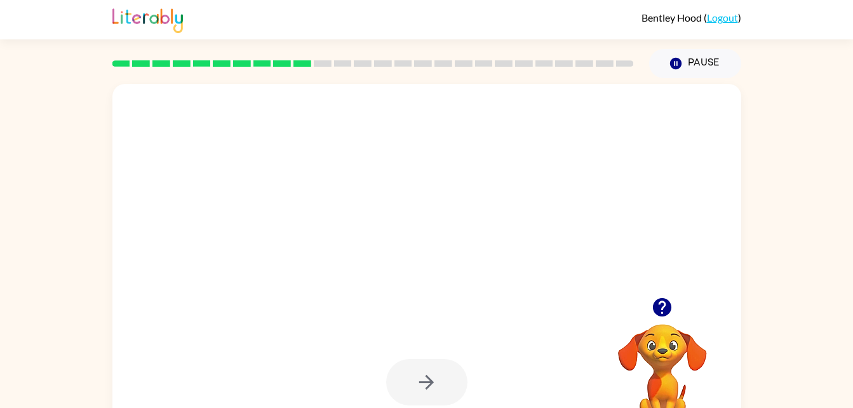
click at [582, 288] on div at bounding box center [426, 265] width 629 height 363
click at [676, 295] on div at bounding box center [662, 307] width 127 height 32
click at [657, 307] on icon "button" at bounding box center [662, 307] width 18 height 18
click at [670, 331] on video "Your browser must support playing .mp4 files to use Literably. Please try using…" at bounding box center [662, 367] width 127 height 127
click at [656, 291] on div at bounding box center [662, 307] width 127 height 32
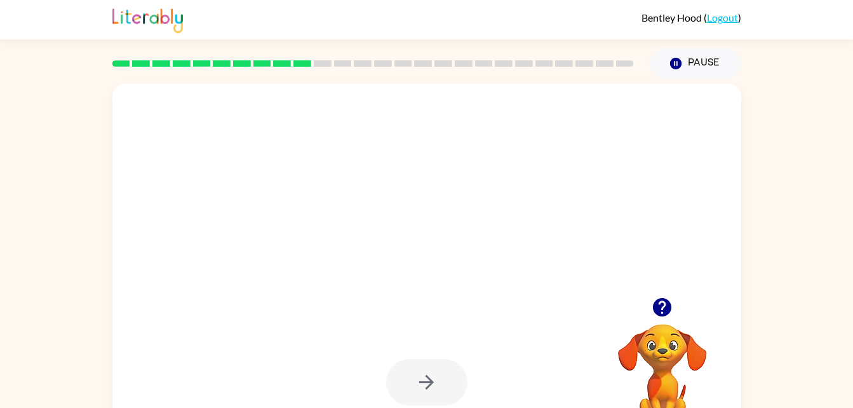
click at [661, 303] on icon "button" at bounding box center [662, 307] width 18 height 18
click at [663, 309] on video "Your browser must support playing .mp4 files to use Literably. Please try using…" at bounding box center [662, 367] width 127 height 127
click at [437, 382] on div at bounding box center [426, 382] width 81 height 46
click at [438, 272] on div at bounding box center [426, 265] width 629 height 363
drag, startPoint x: 411, startPoint y: 172, endPoint x: 397, endPoint y: 172, distance: 14.0
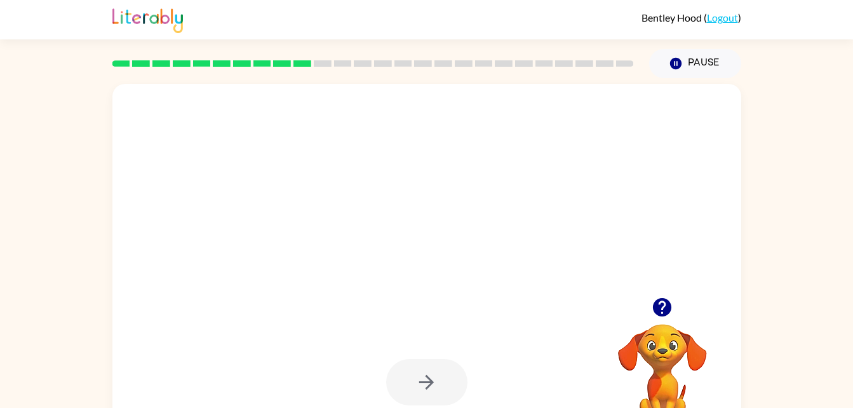
click at [397, 172] on div at bounding box center [426, 161] width 603 height 104
click at [662, 304] on icon "button" at bounding box center [662, 307] width 18 height 18
click at [662, 304] on div at bounding box center [426, 265] width 629 height 363
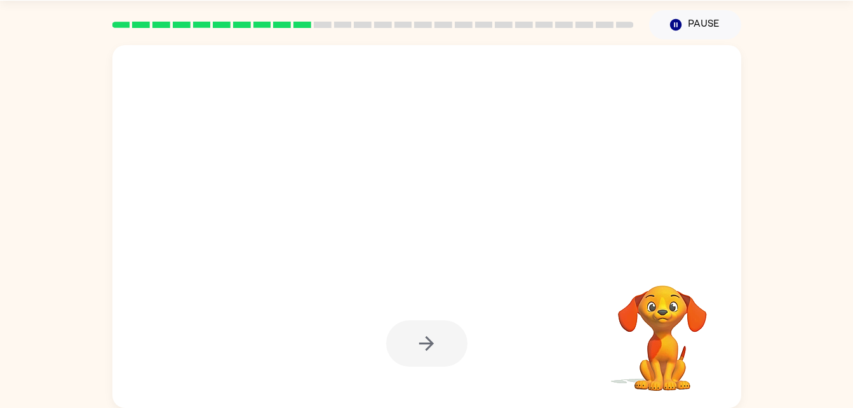
drag, startPoint x: 662, startPoint y: 304, endPoint x: 615, endPoint y: 436, distance: 140.8
click at [615, 407] on html "Bentley Hood ( Logout ) Pause Pause Your browser must support playing .mp4 file…" at bounding box center [426, 184] width 853 height 446
click at [652, 344] on video "Your browser must support playing .mp4 files to use Literably. Please try using…" at bounding box center [662, 328] width 127 height 127
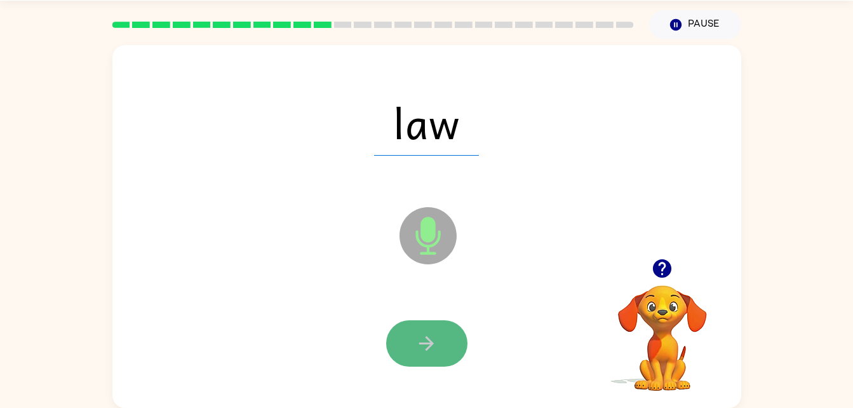
click at [438, 322] on button "button" at bounding box center [426, 343] width 81 height 46
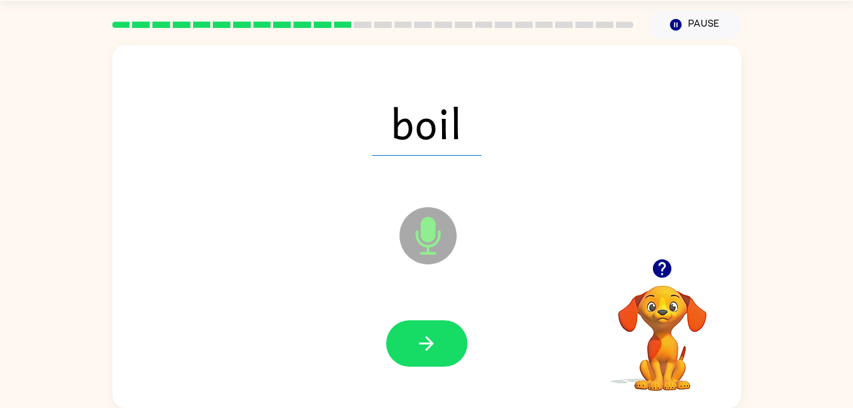
click at [384, 352] on div at bounding box center [426, 343] width 603 height 104
click at [417, 356] on button "button" at bounding box center [426, 343] width 81 height 46
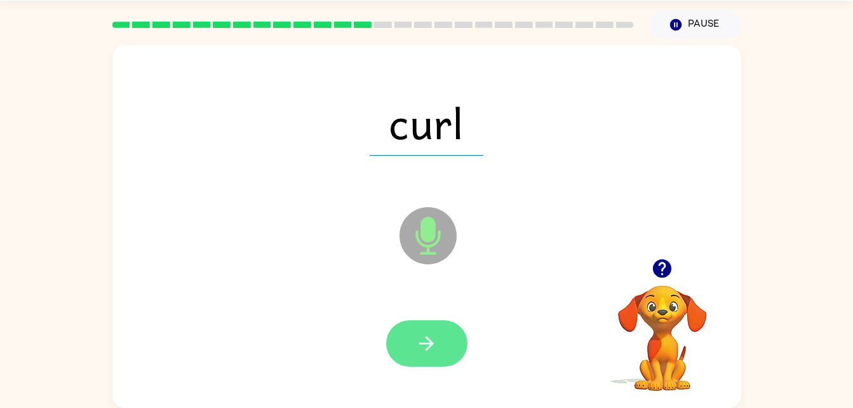
click at [448, 339] on button "button" at bounding box center [426, 343] width 81 height 46
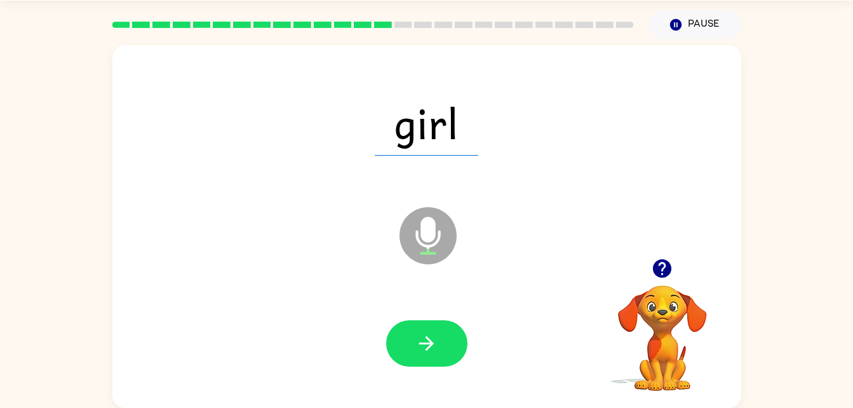
drag, startPoint x: 620, startPoint y: 317, endPoint x: 524, endPoint y: 318, distance: 95.9
click at [524, 318] on div "girl Microphone The Microphone is here when it is your turn to talk Your browse…" at bounding box center [426, 226] width 629 height 363
drag, startPoint x: 373, startPoint y: 333, endPoint x: 425, endPoint y: 344, distance: 52.4
click at [386, 342] on div at bounding box center [426, 343] width 603 height 104
click at [427, 342] on icon "button" at bounding box center [426, 343] width 15 height 15
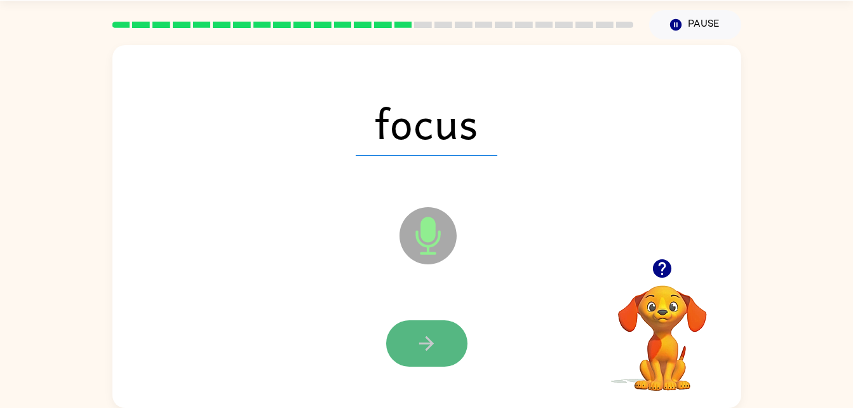
click at [424, 342] on icon "button" at bounding box center [426, 343] width 15 height 15
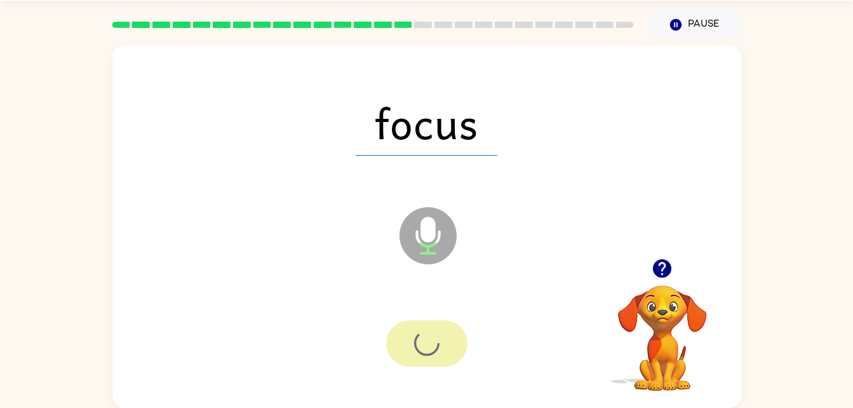
click at [424, 342] on div at bounding box center [426, 343] width 81 height 46
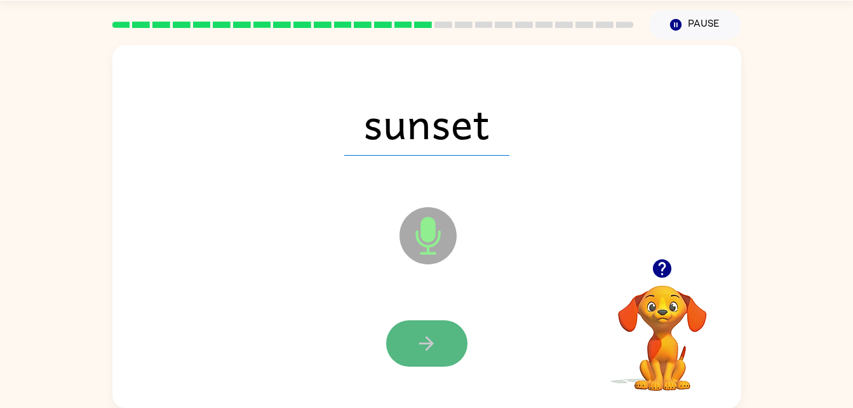
click at [437, 344] on icon "button" at bounding box center [426, 343] width 22 height 22
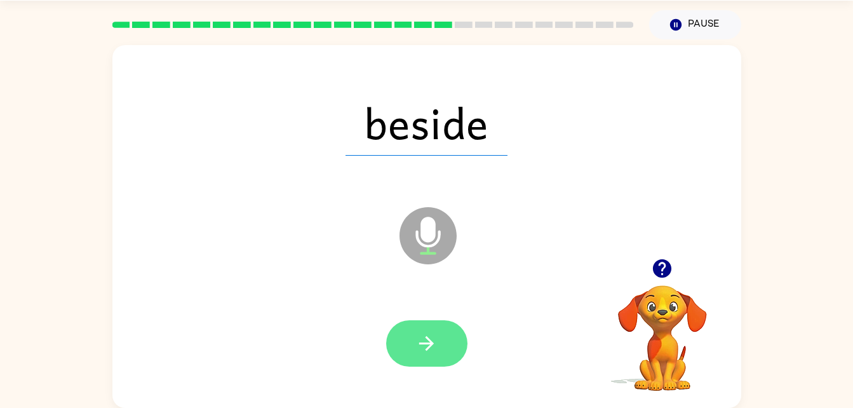
click at [437, 344] on button "button" at bounding box center [426, 343] width 81 height 46
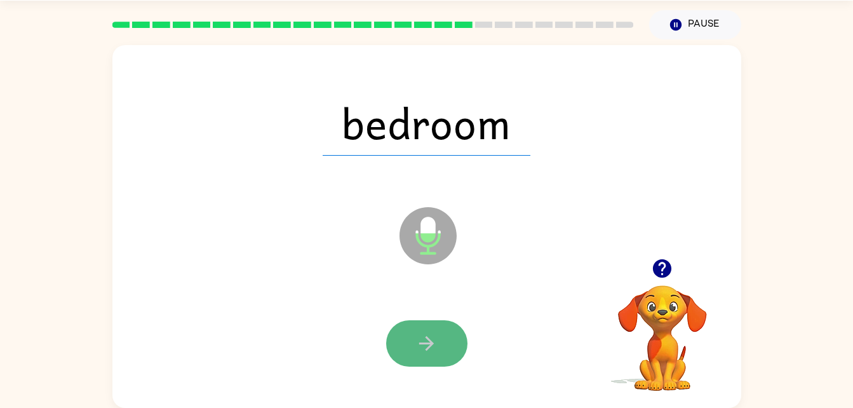
click at [447, 358] on button "button" at bounding box center [426, 343] width 81 height 46
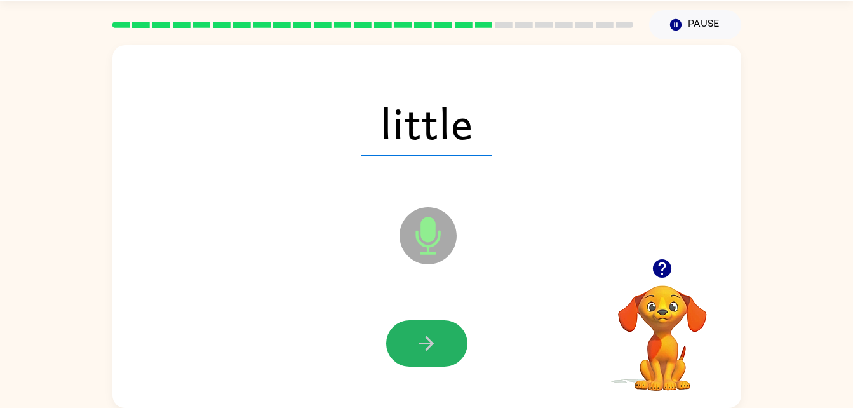
click at [400, 339] on button "button" at bounding box center [426, 343] width 81 height 46
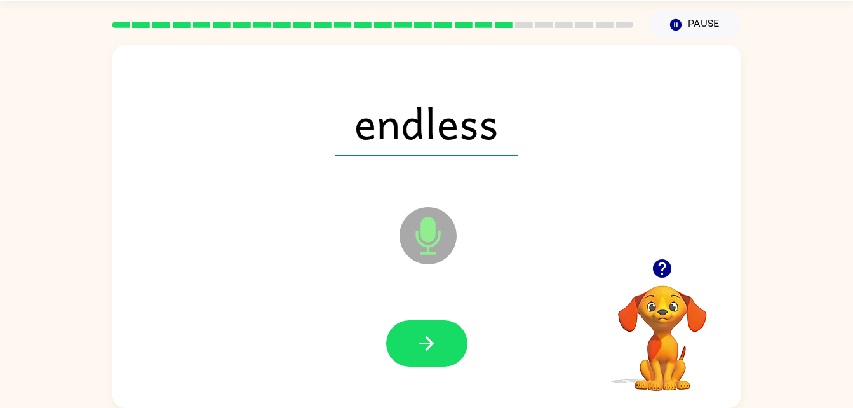
click at [382, 332] on div at bounding box center [426, 343] width 603 height 104
click at [432, 360] on button "button" at bounding box center [426, 343] width 81 height 46
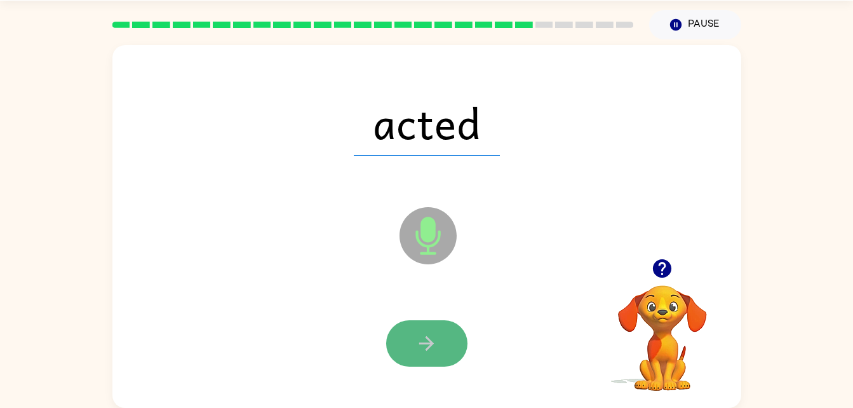
click at [437, 360] on button "button" at bounding box center [426, 343] width 81 height 46
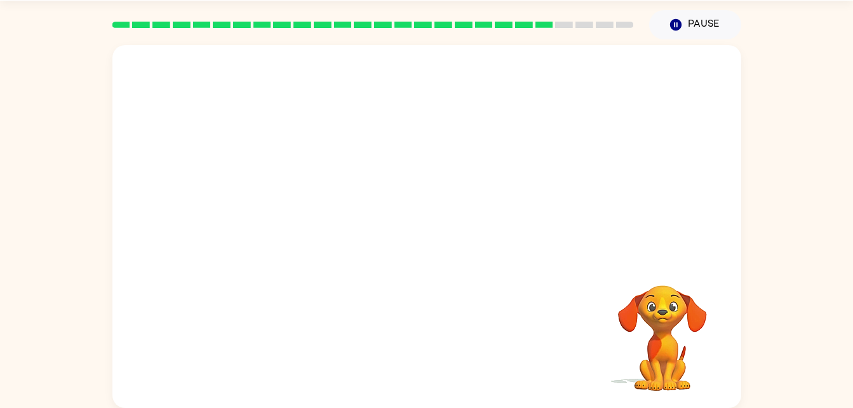
drag, startPoint x: 670, startPoint y: 342, endPoint x: 659, endPoint y: 329, distance: 16.7
click at [659, 329] on video "Your browser must support playing .mp4 files to use Literably. Please try using…" at bounding box center [662, 328] width 127 height 127
click at [659, 328] on video "Your browser must support playing .mp4 files to use Literably. Please try using…" at bounding box center [662, 328] width 127 height 127
click at [444, 328] on div at bounding box center [426, 343] width 81 height 46
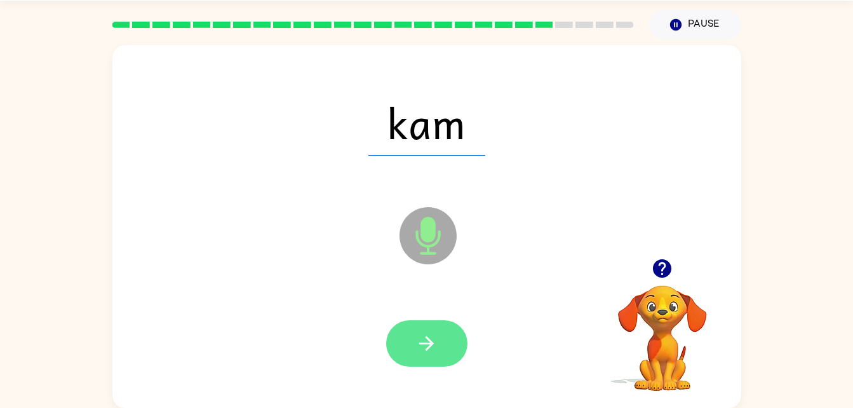
click at [446, 343] on button "button" at bounding box center [426, 343] width 81 height 46
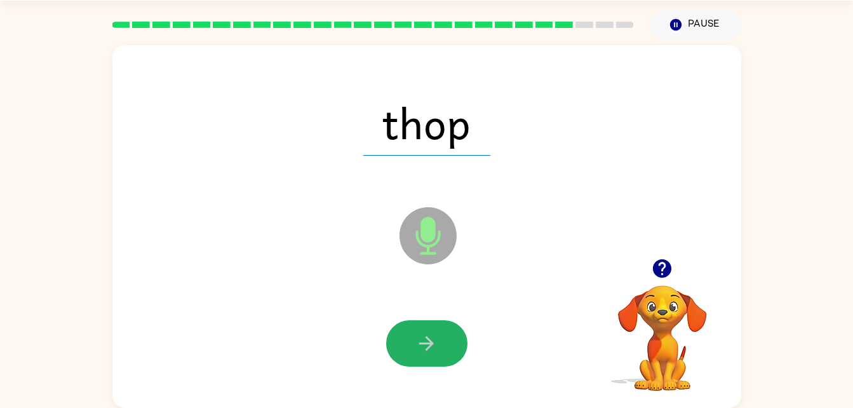
click at [446, 343] on button "button" at bounding box center [426, 343] width 81 height 46
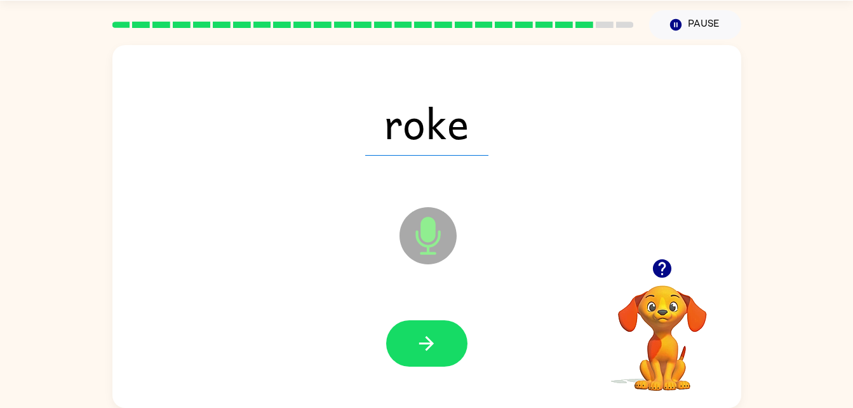
drag, startPoint x: 453, startPoint y: 355, endPoint x: 469, endPoint y: 352, distance: 16.7
click at [469, 352] on div at bounding box center [426, 343] width 603 height 104
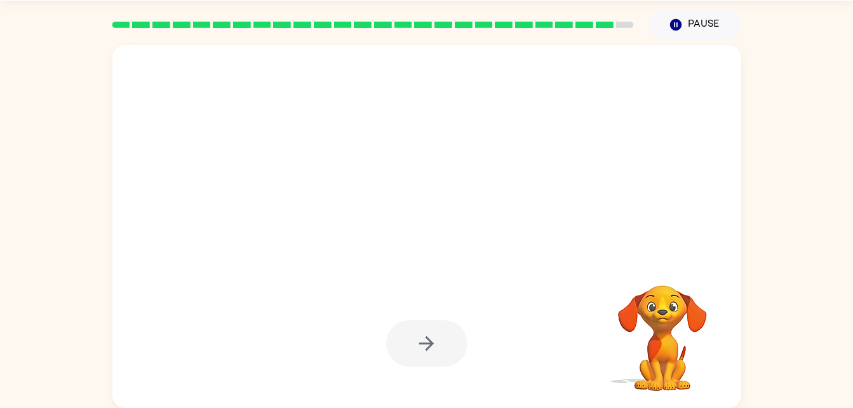
drag, startPoint x: 434, startPoint y: 334, endPoint x: 433, endPoint y: 352, distance: 17.8
click at [433, 352] on div at bounding box center [426, 343] width 81 height 46
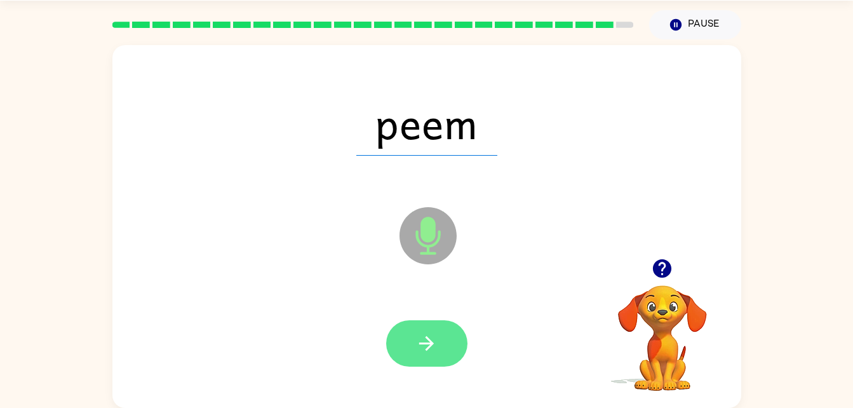
click at [443, 353] on button "button" at bounding box center [426, 343] width 81 height 46
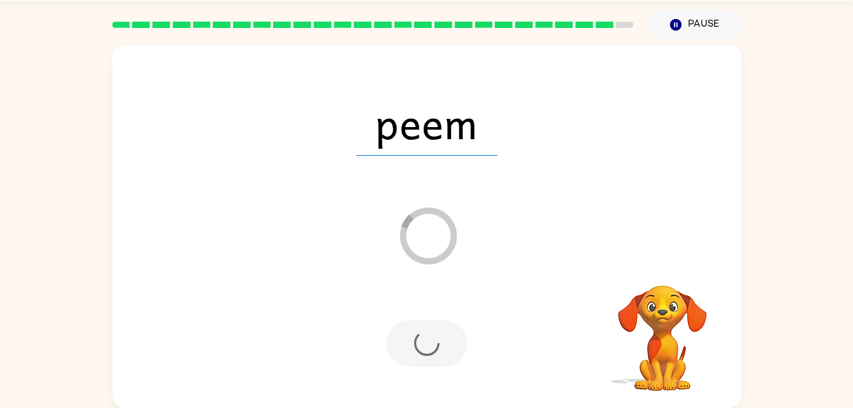
scroll to position [16, 0]
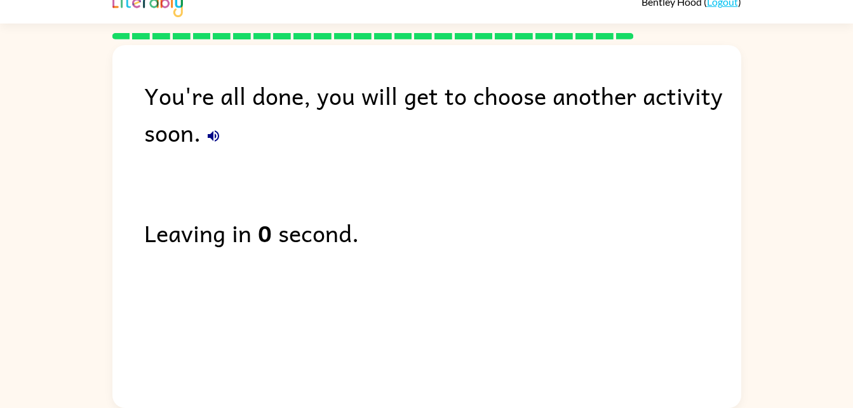
click at [265, 248] on b "0" at bounding box center [265, 232] width 14 height 37
